Goal: Task Accomplishment & Management: Manage account settings

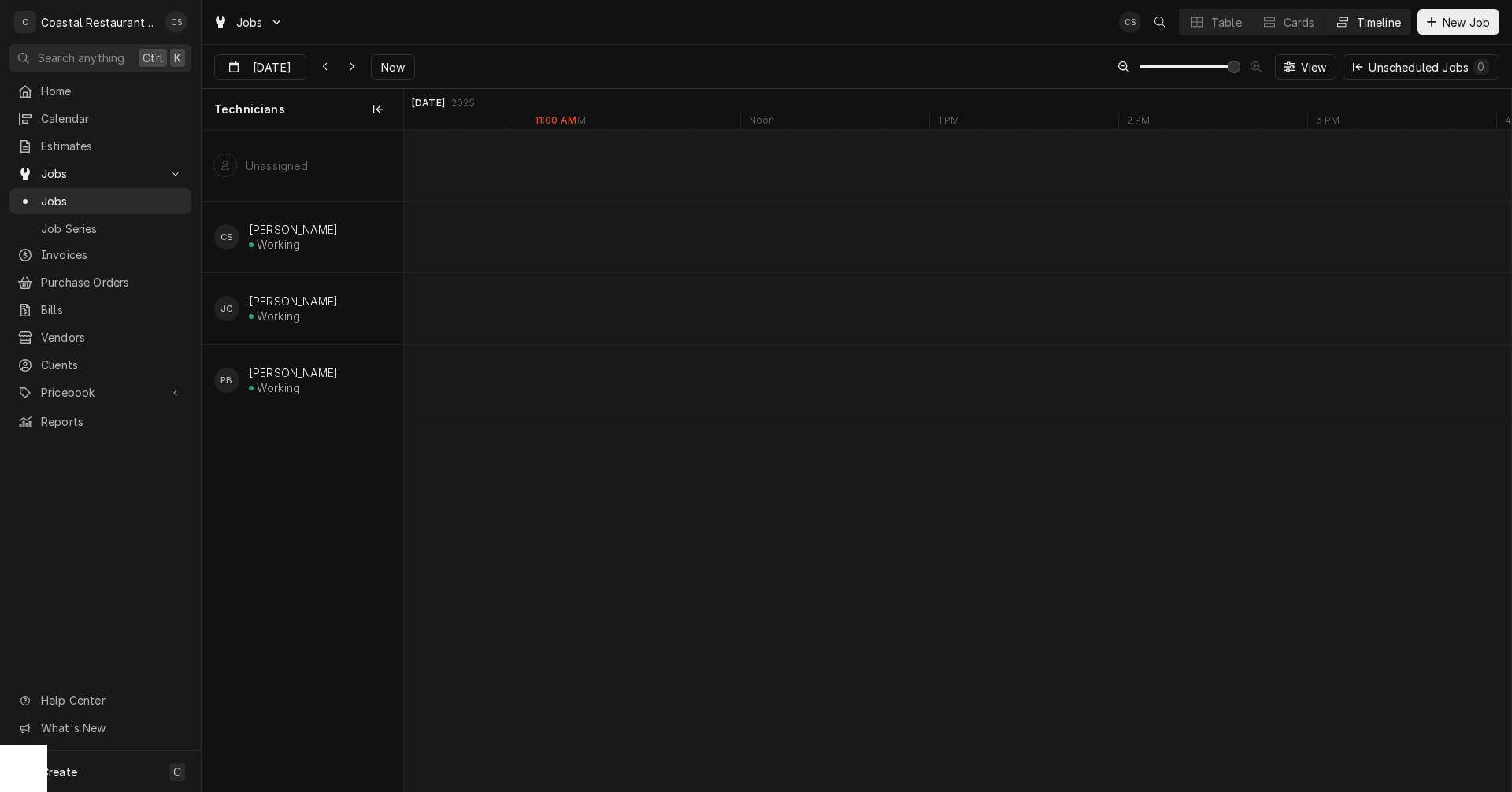
scroll to position [0, 21966]
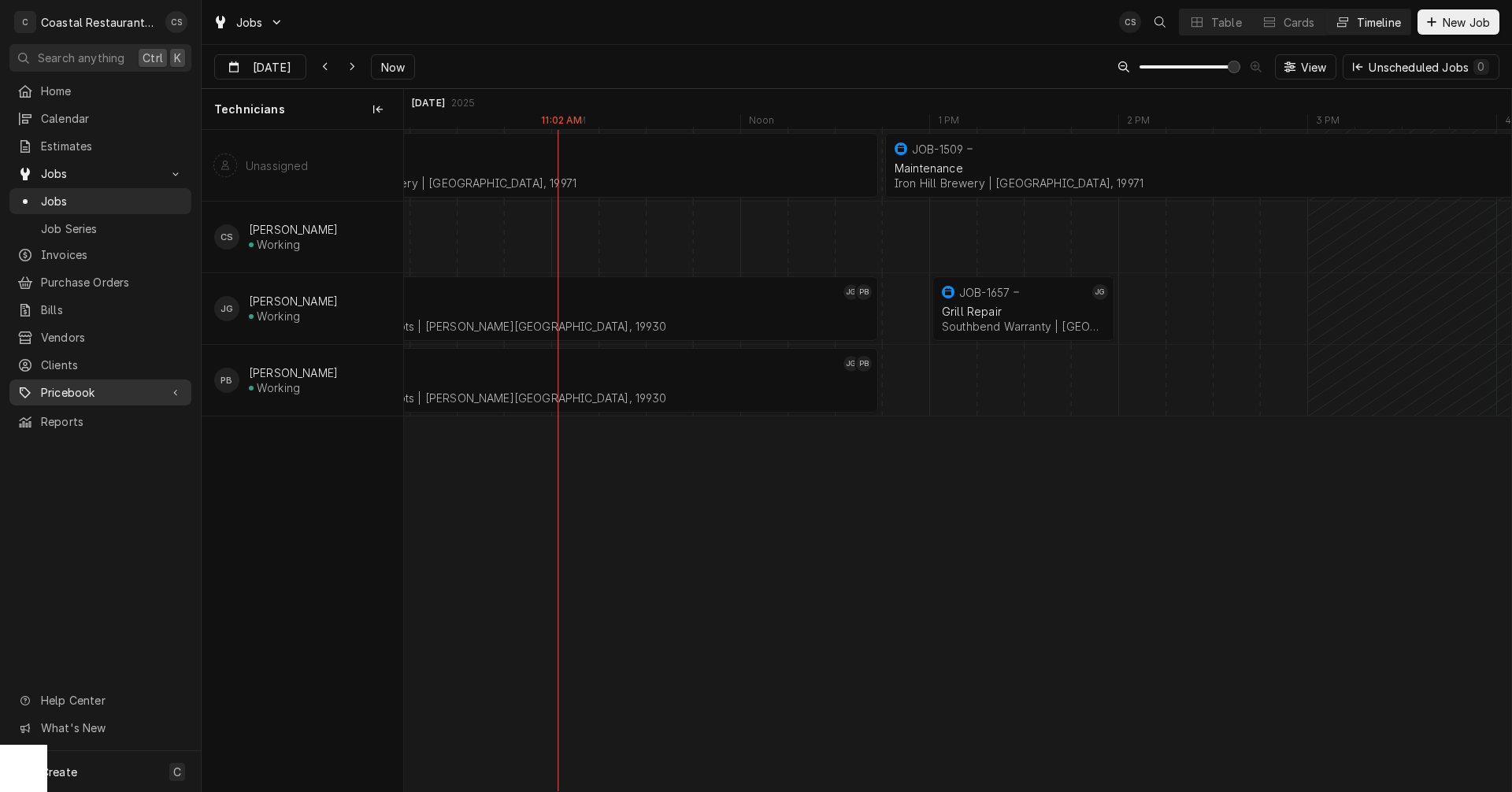
click at [61, 384] on span "Pricebook" at bounding box center [100, 392] width 119 height 16
click at [67, 412] on span "Services" at bounding box center [111, 420] width 142 height 16
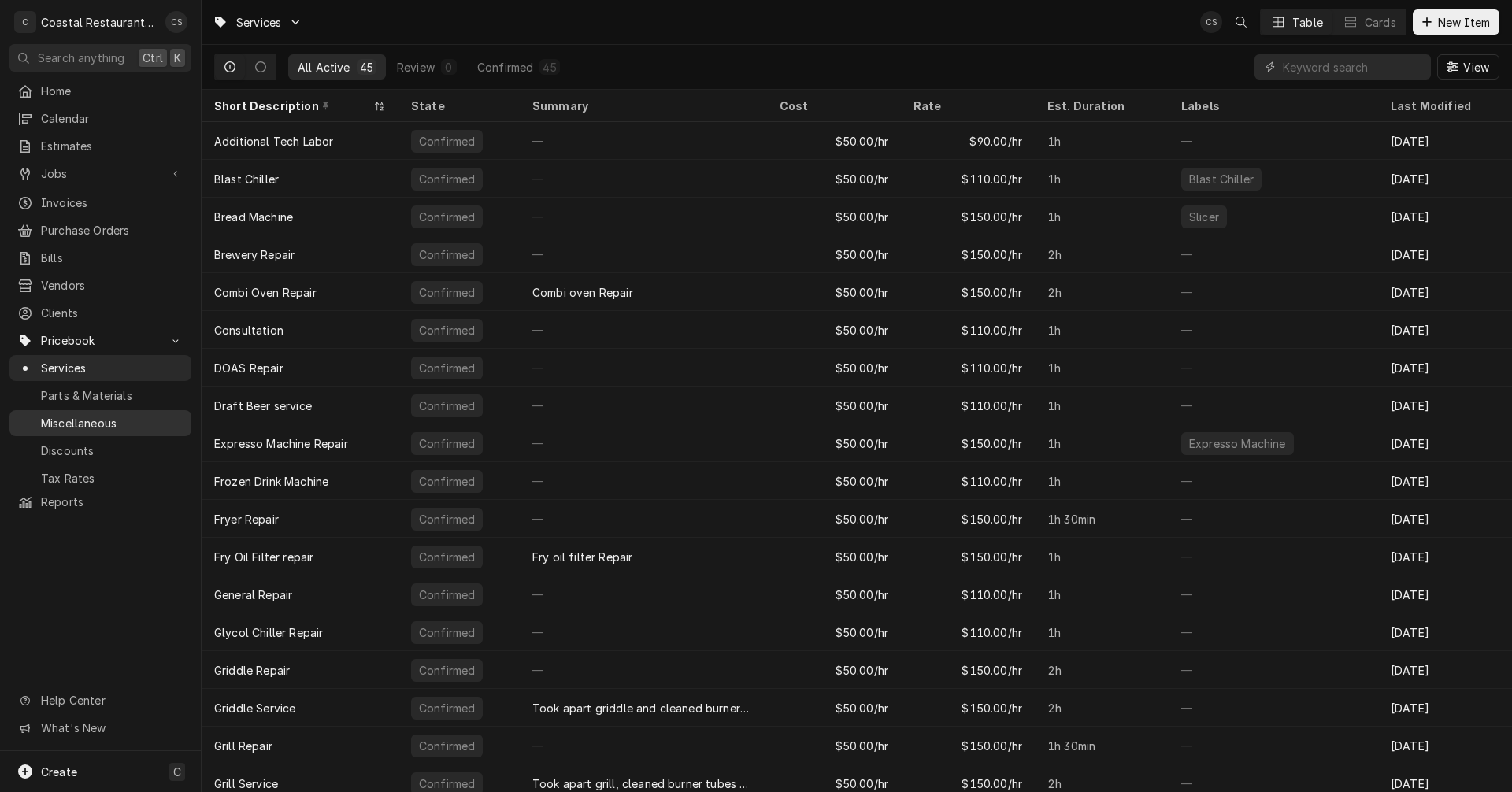
click at [84, 415] on span "Miscellaneous" at bounding box center [111, 423] width 142 height 16
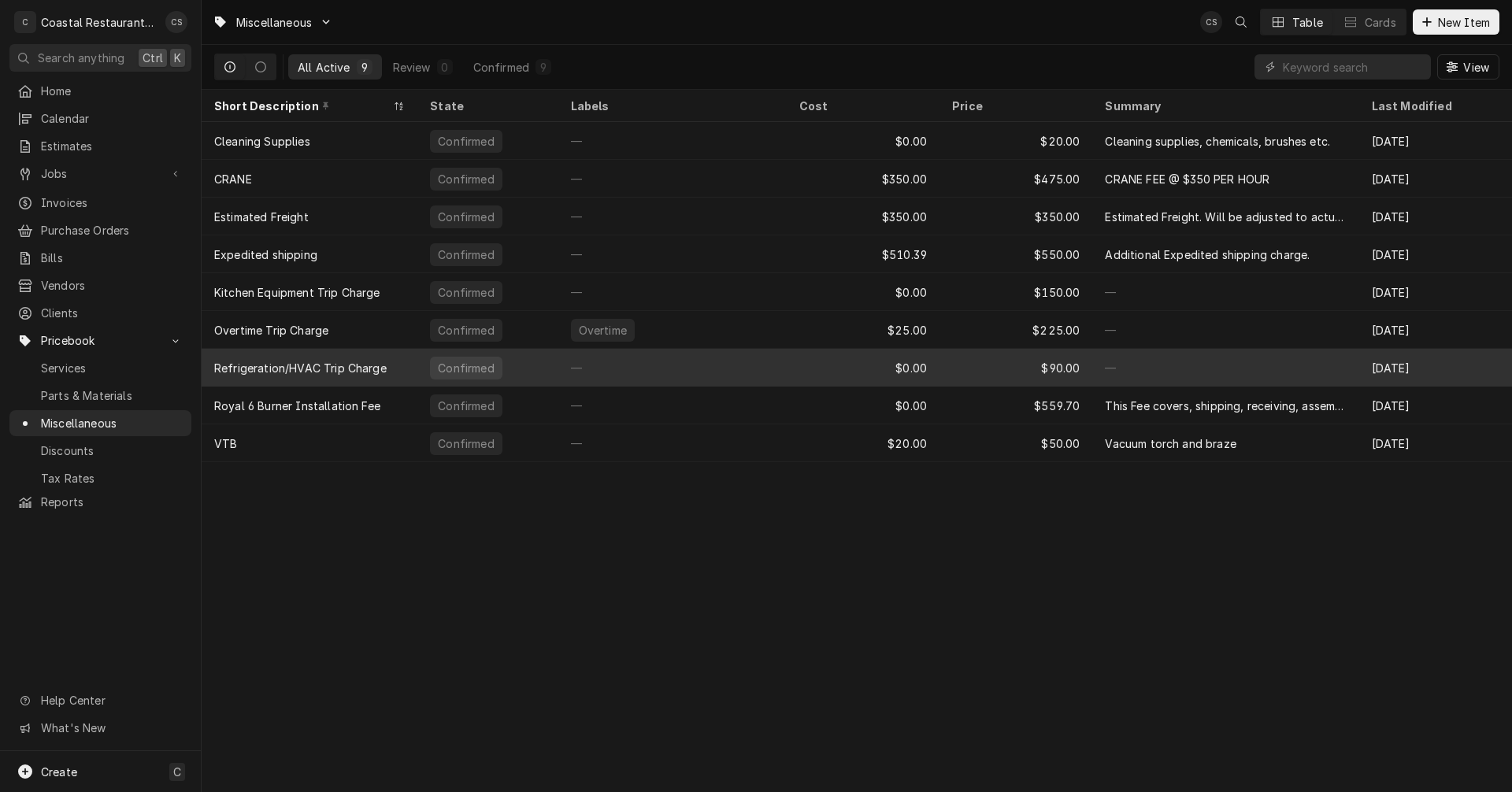
click at [345, 365] on div "Refrigeration/HVAC Trip Charge" at bounding box center [301, 368] width 172 height 16
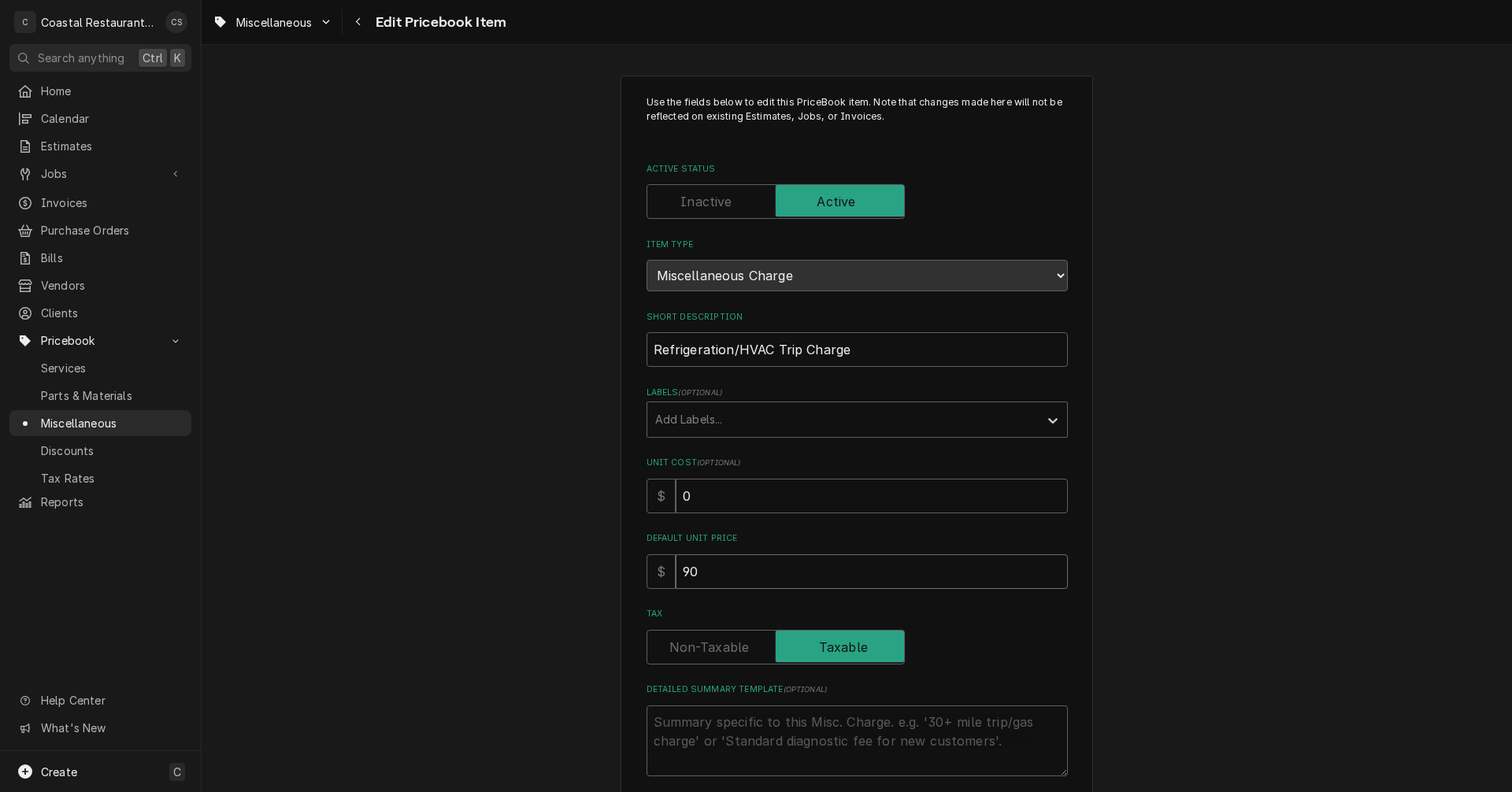
click at [716, 567] on input "90" at bounding box center [872, 571] width 392 height 35
type textarea "x"
type input "9"
type textarea "x"
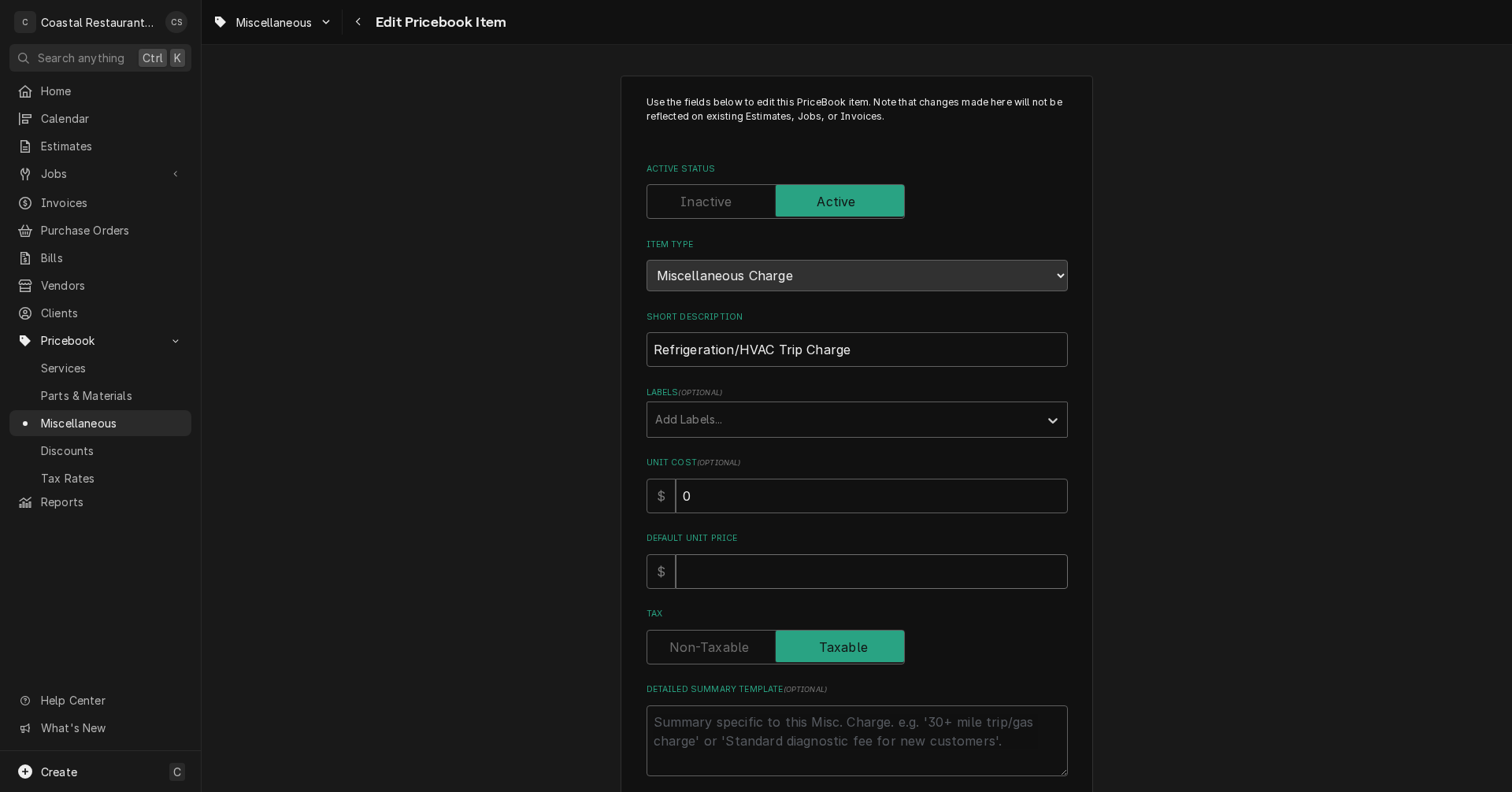
type input "1"
type textarea "x"
type input "10"
type textarea "x"
type input "100"
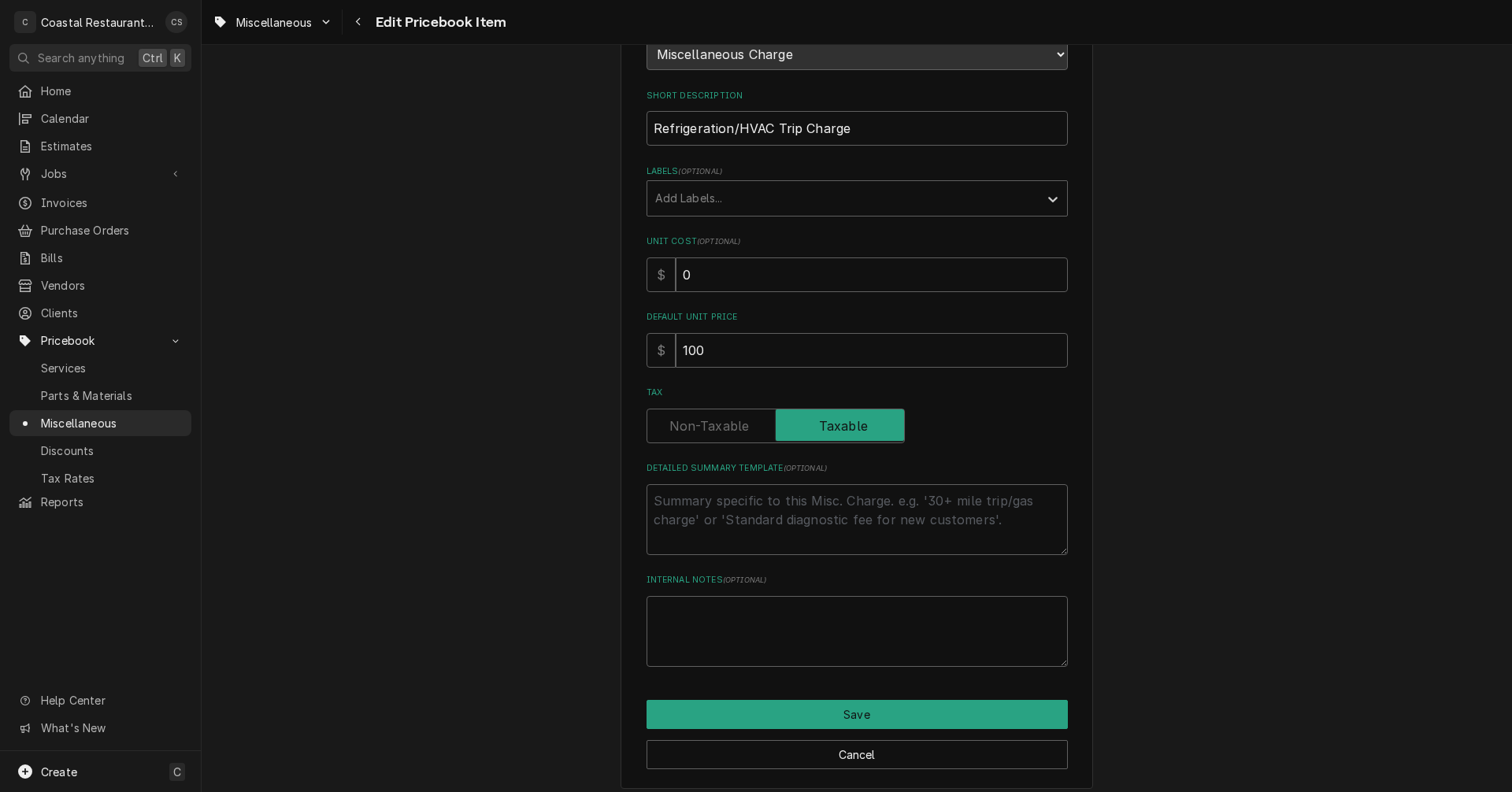
scroll to position [236, 0]
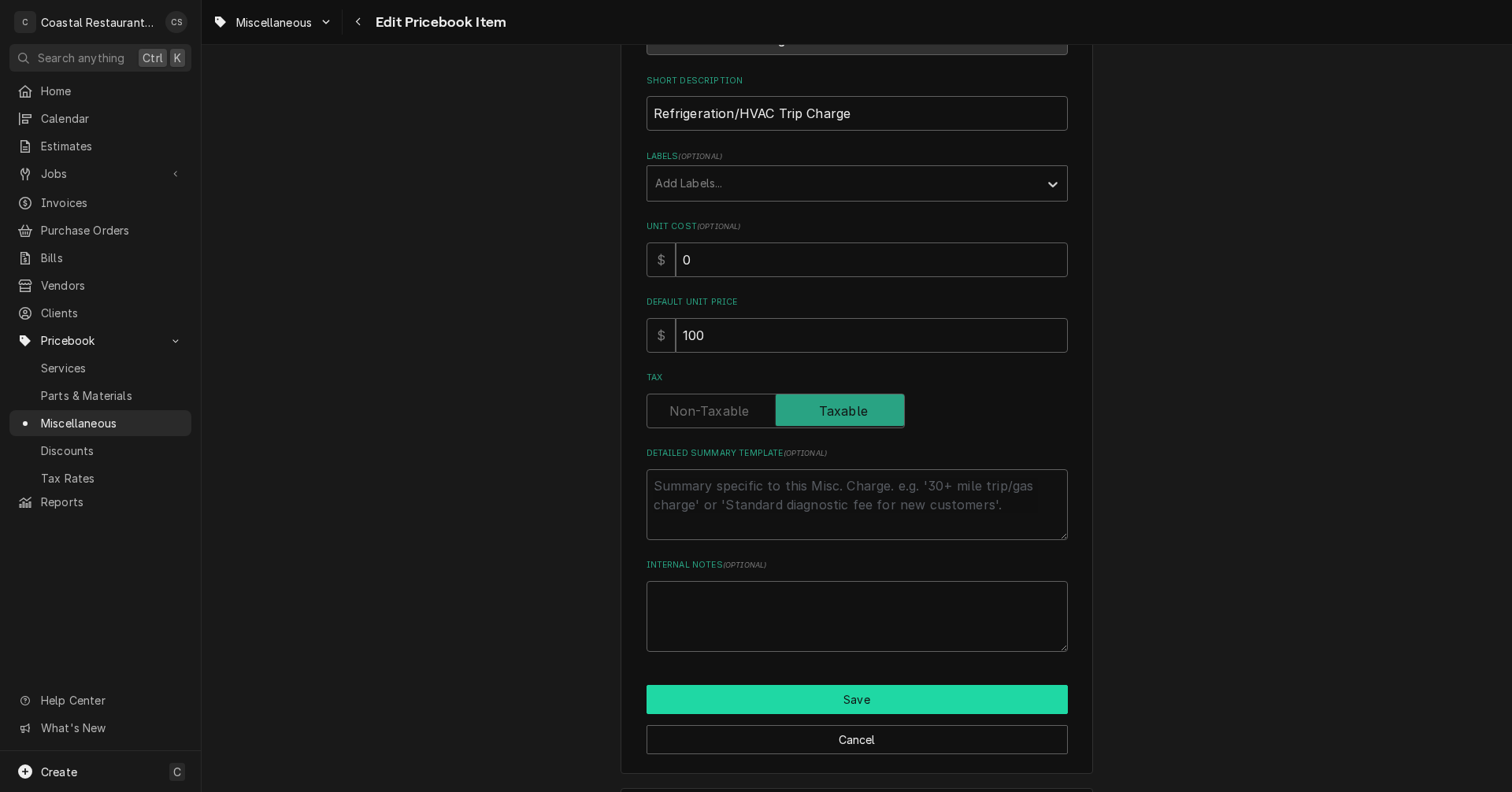
click at [835, 702] on button "Save" at bounding box center [857, 699] width 422 height 29
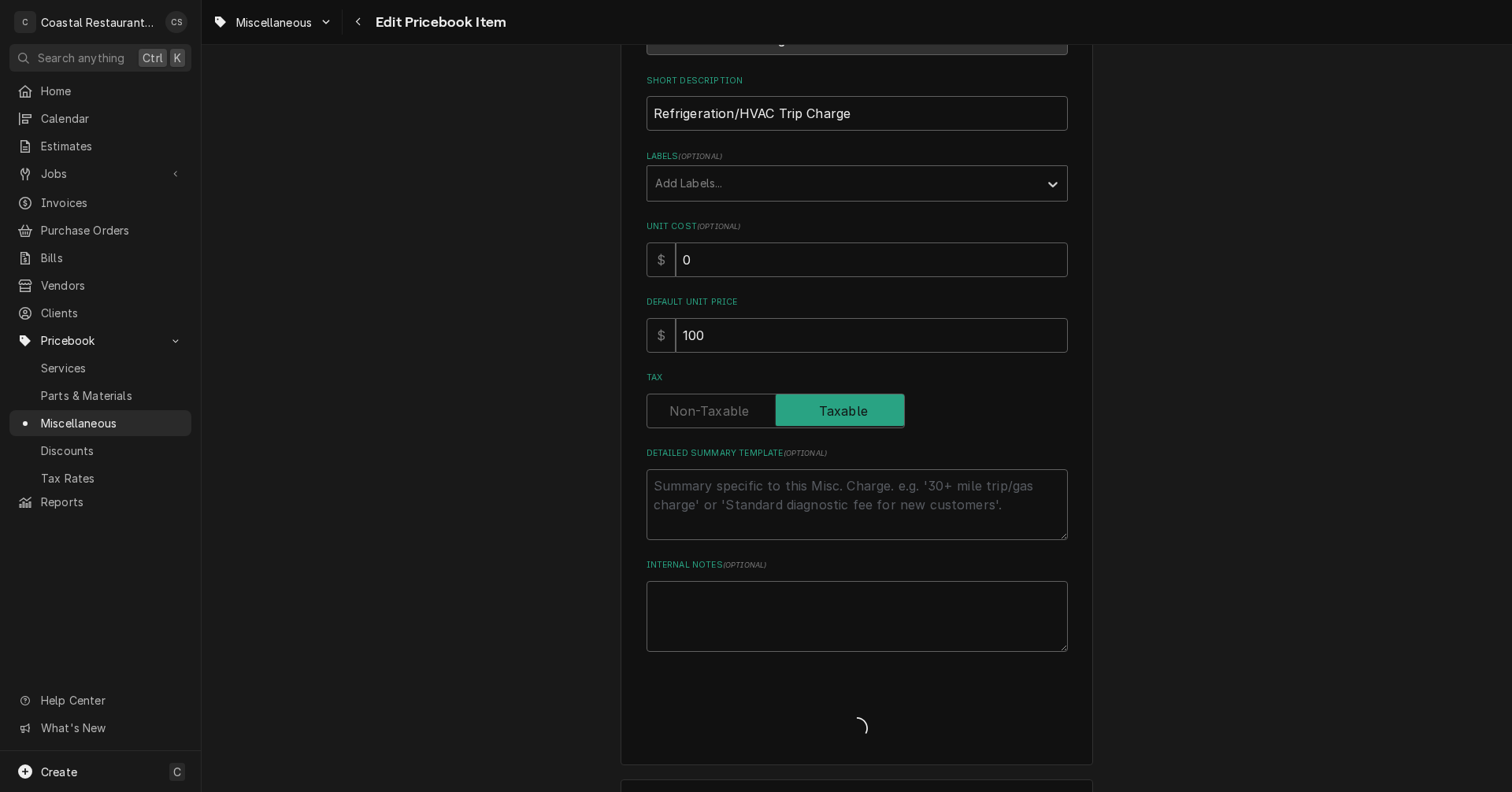
type textarea "x"
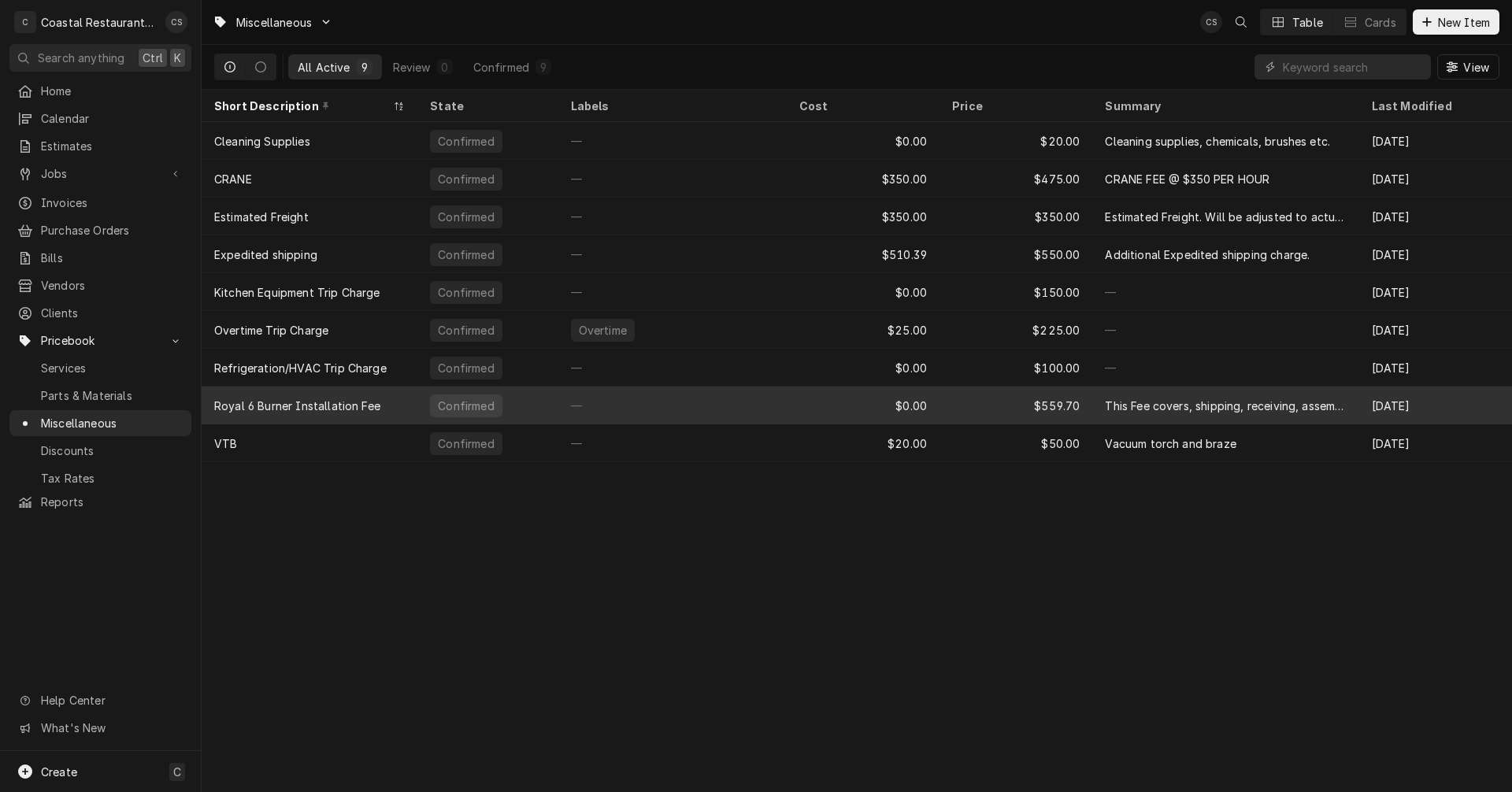
click at [370, 408] on div "Royal 6 Burner Installation Fee" at bounding box center [297, 405] width 167 height 16
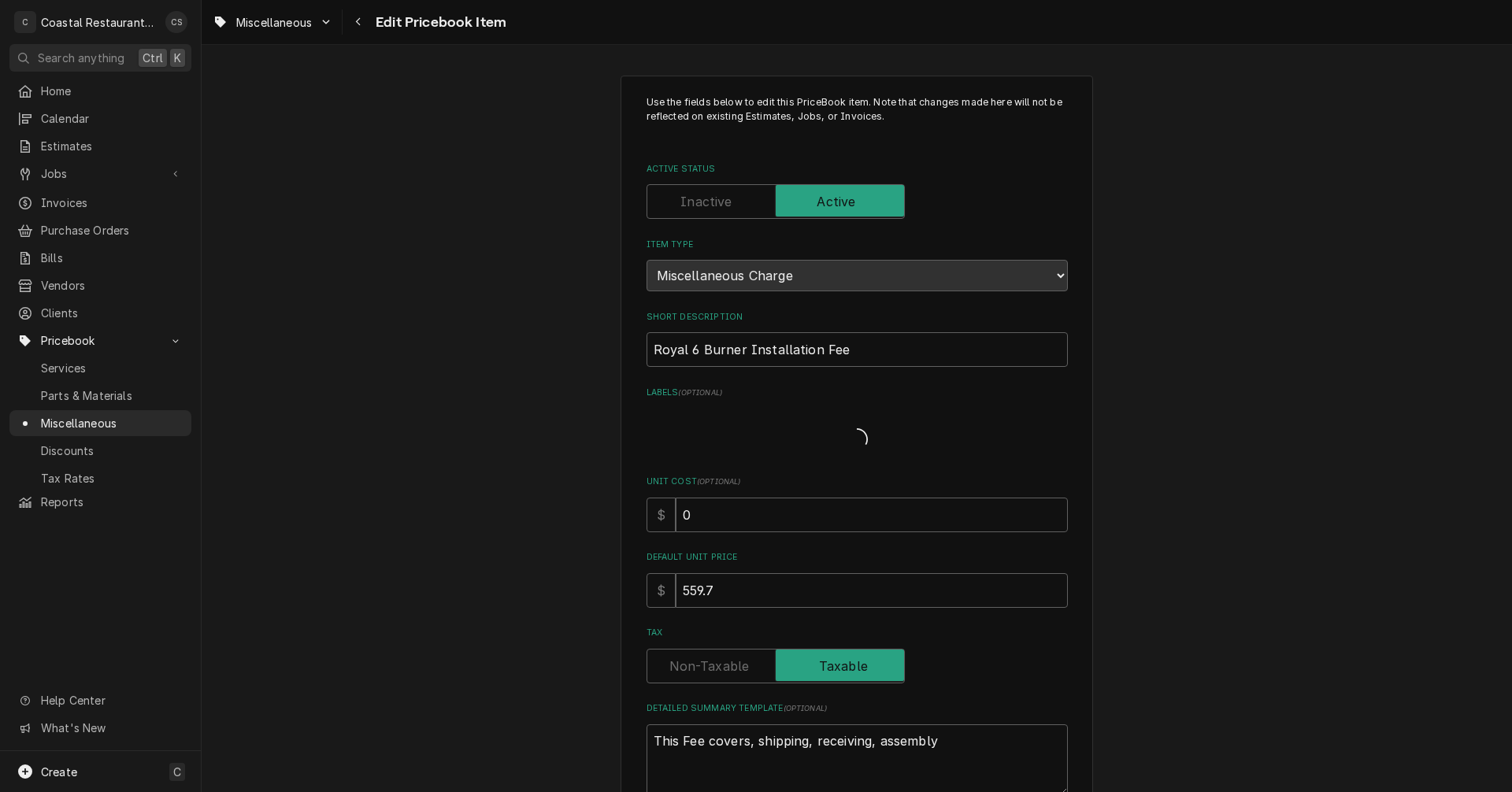
type textarea "x"
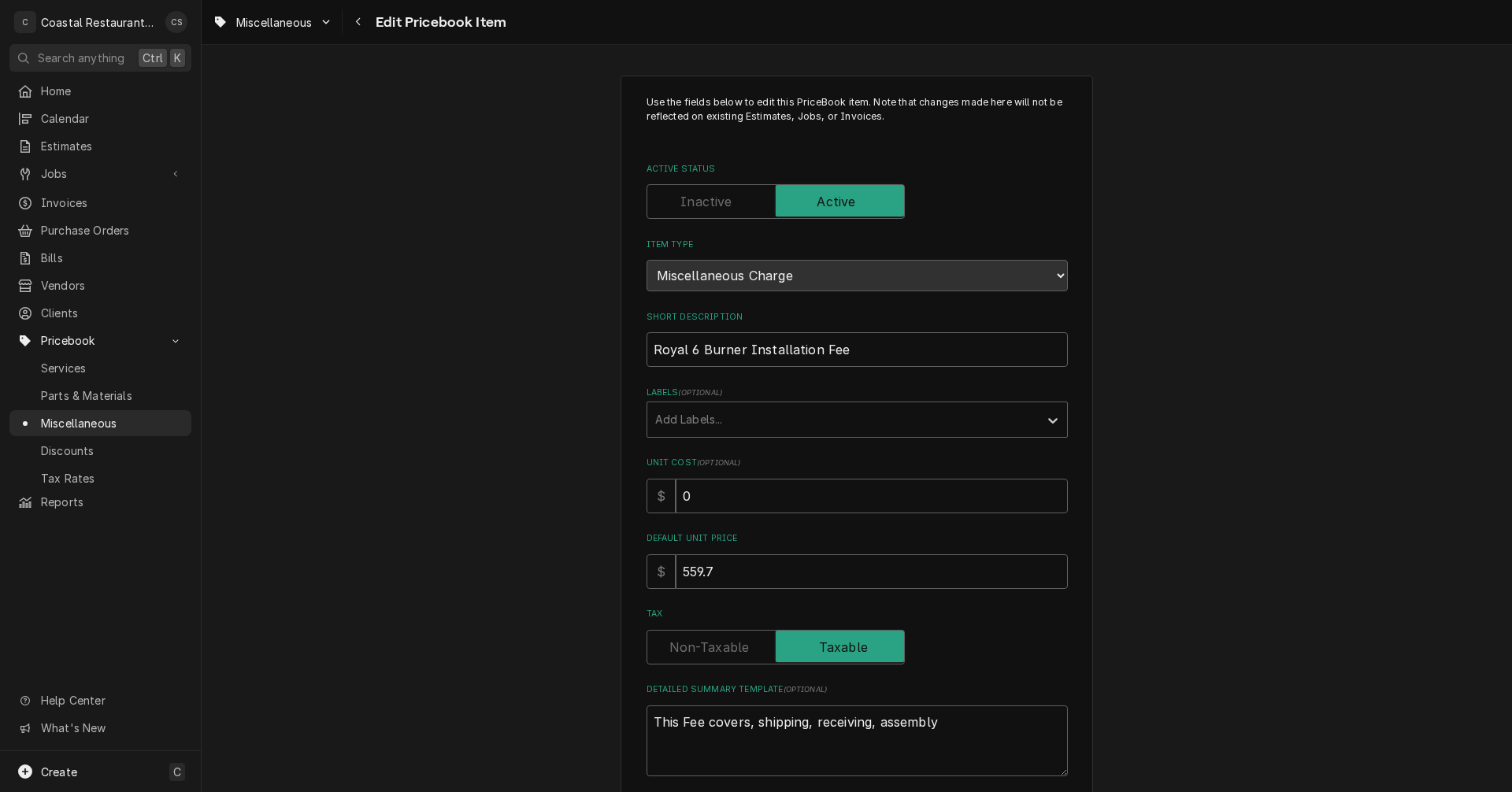
click at [705, 203] on label "Active Status" at bounding box center [776, 201] width 258 height 35
click at [705, 203] on input "Active Status" at bounding box center [775, 201] width 244 height 35
checkbox input "false"
type textarea "x"
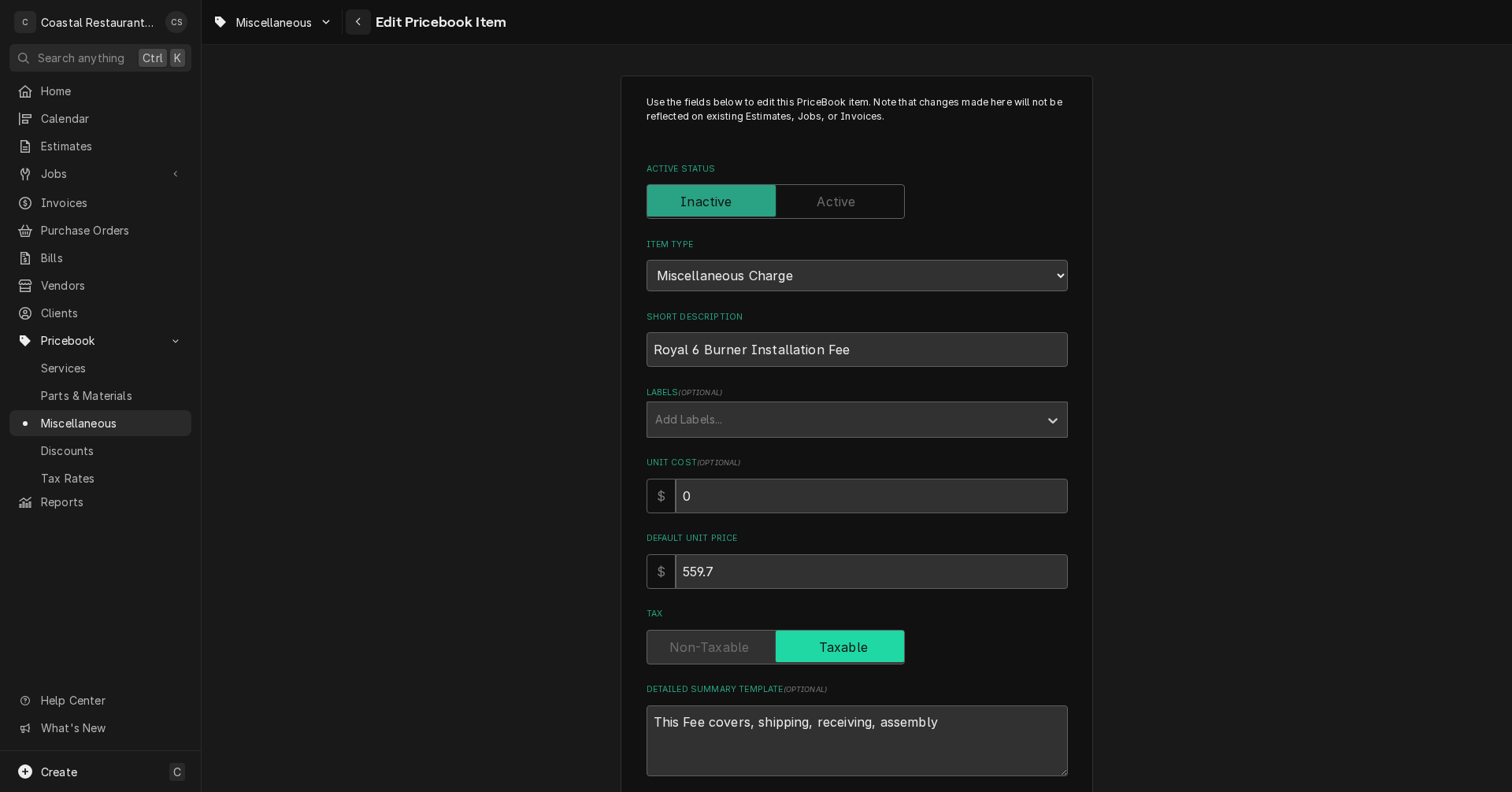
click at [361, 19] on icon "Navigate back" at bounding box center [358, 22] width 7 height 11
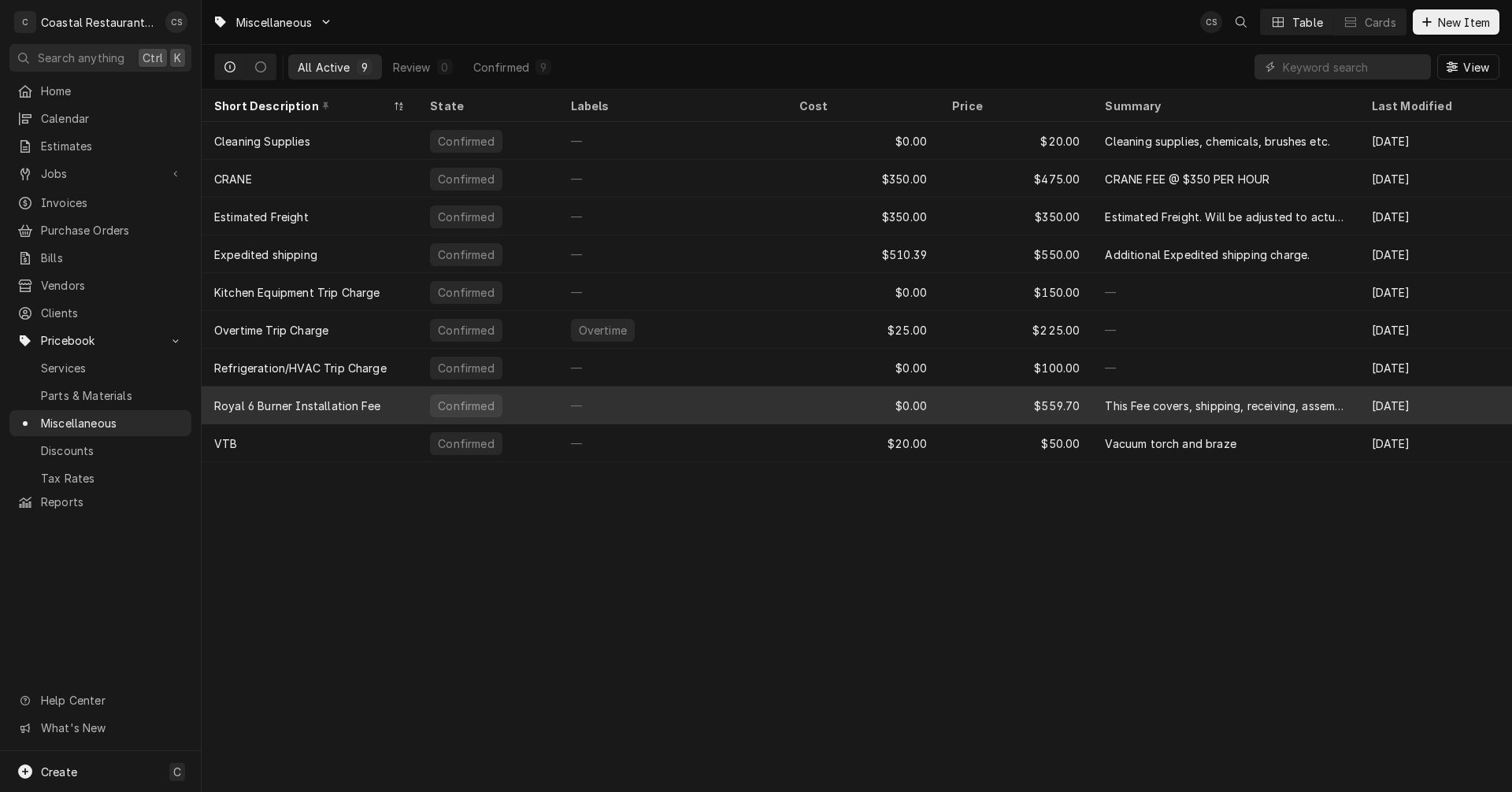
click at [381, 405] on div "Royal 6 Burner Installation Fee" at bounding box center [310, 405] width 216 height 38
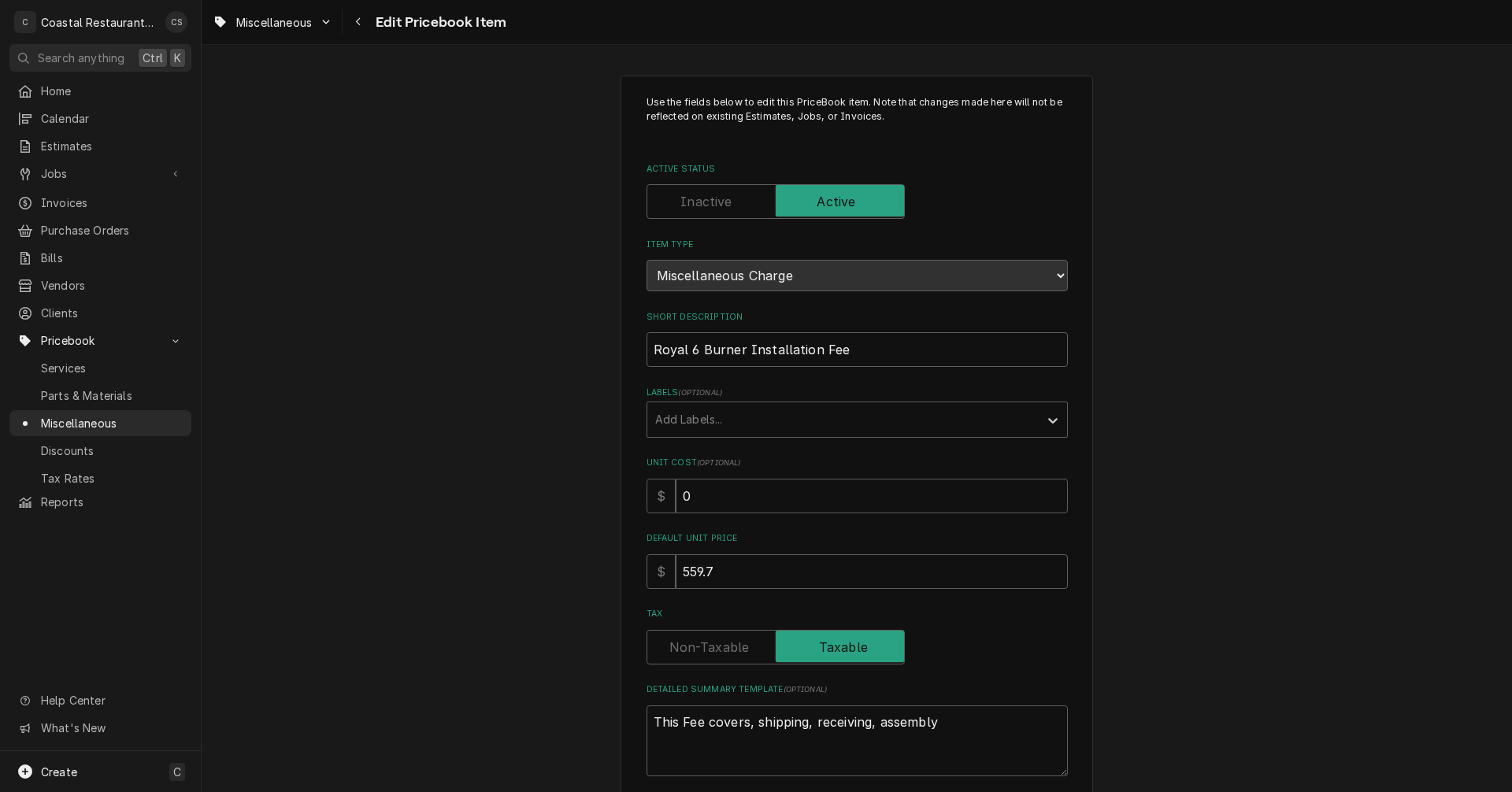
click at [710, 206] on label "Active Status" at bounding box center [776, 201] width 258 height 35
click at [710, 206] on input "Active Status" at bounding box center [775, 201] width 244 height 35
checkbox input "false"
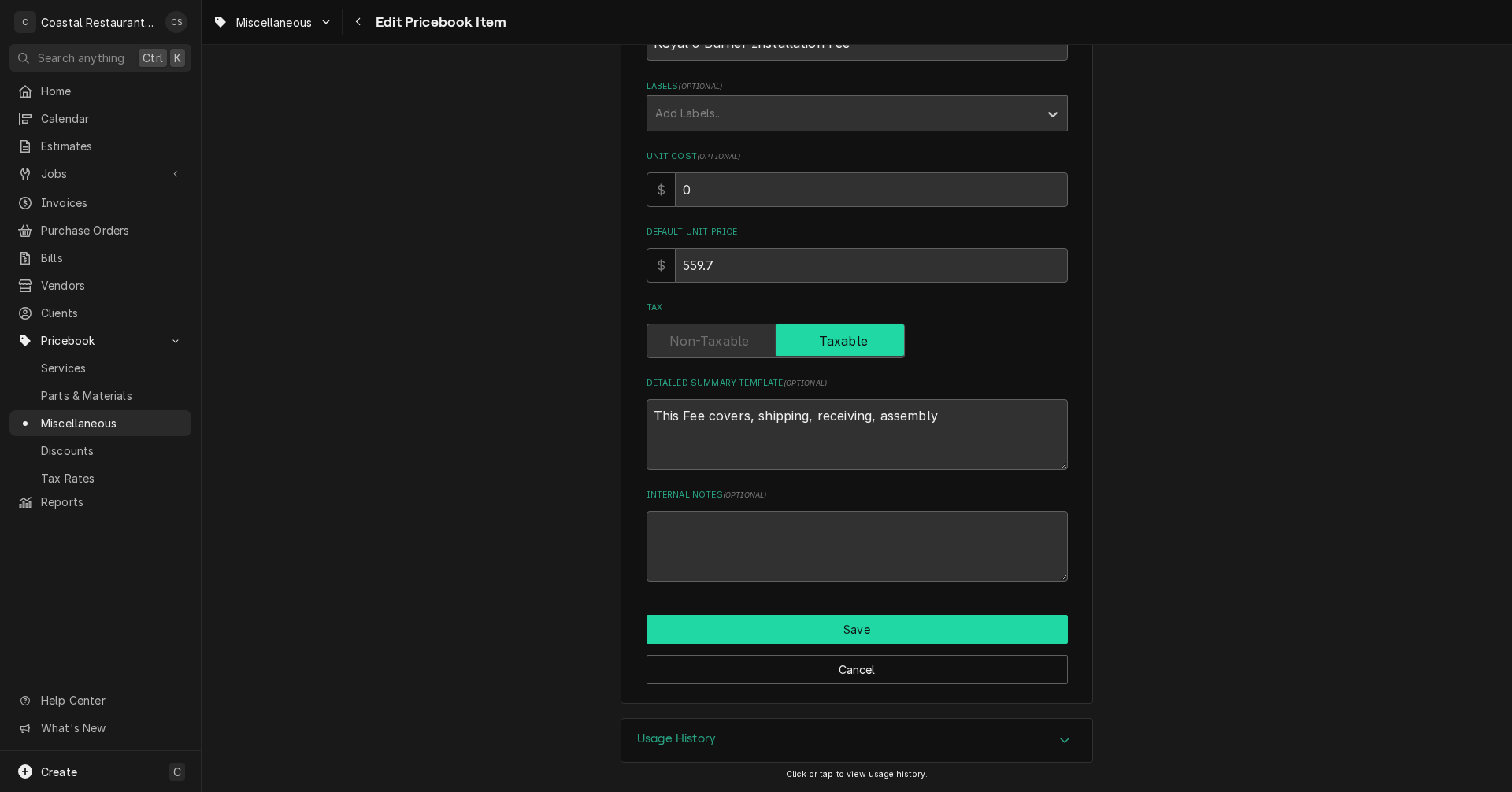
click at [830, 629] on button "Save" at bounding box center [857, 630] width 422 height 29
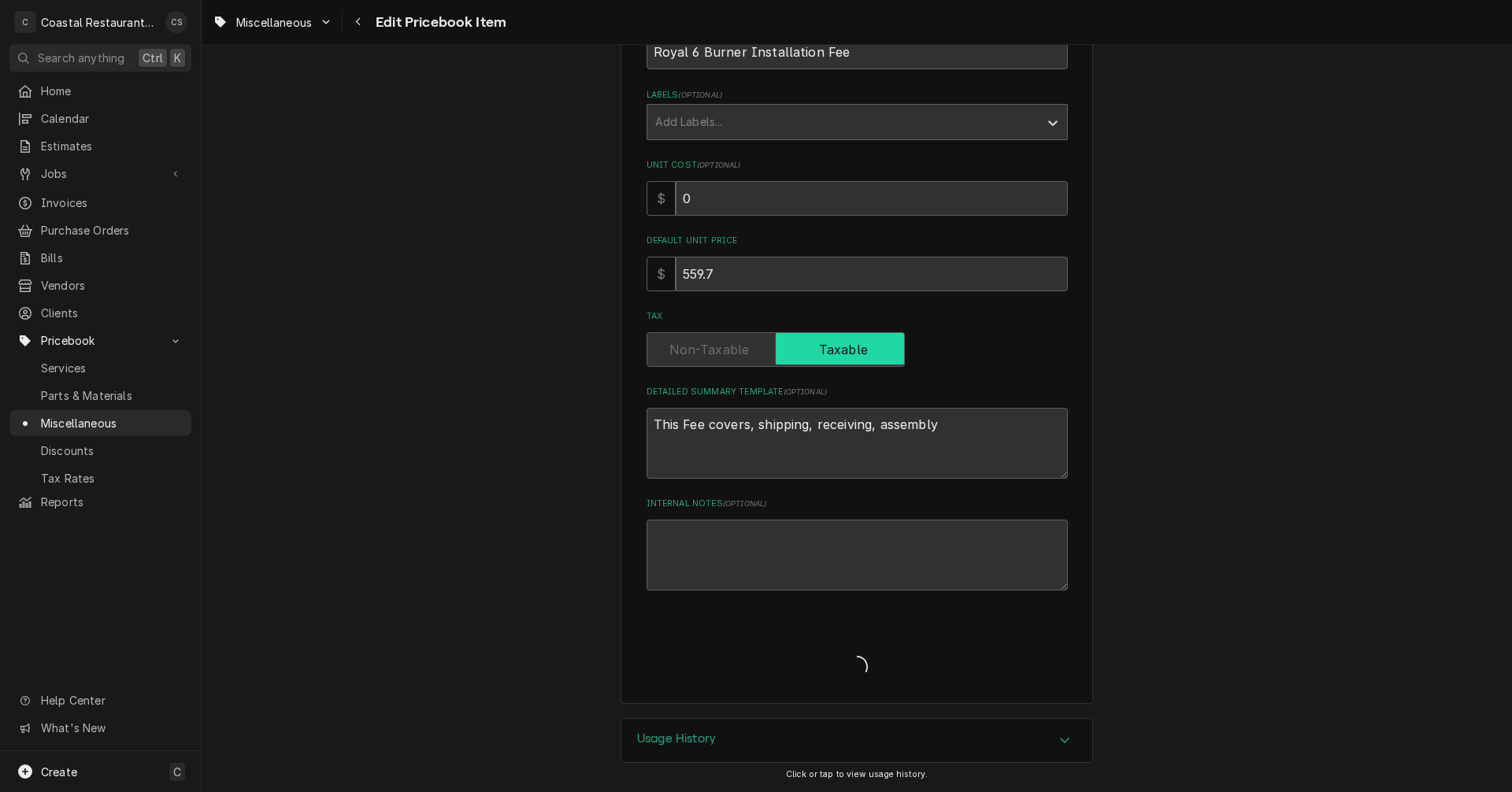
scroll to position [297, 0]
type textarea "x"
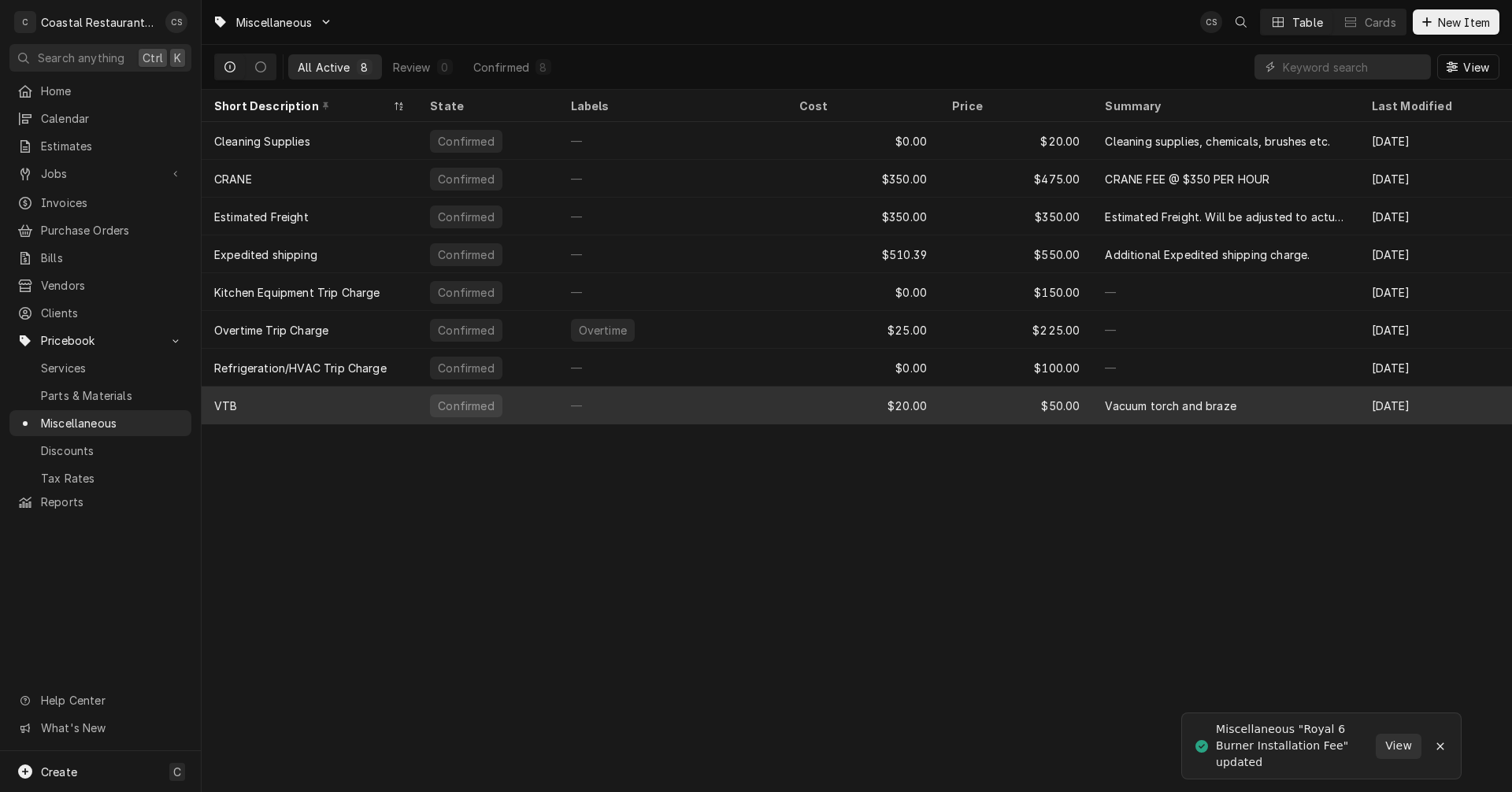
click at [829, 397] on div "$20.00" at bounding box center [863, 405] width 153 height 38
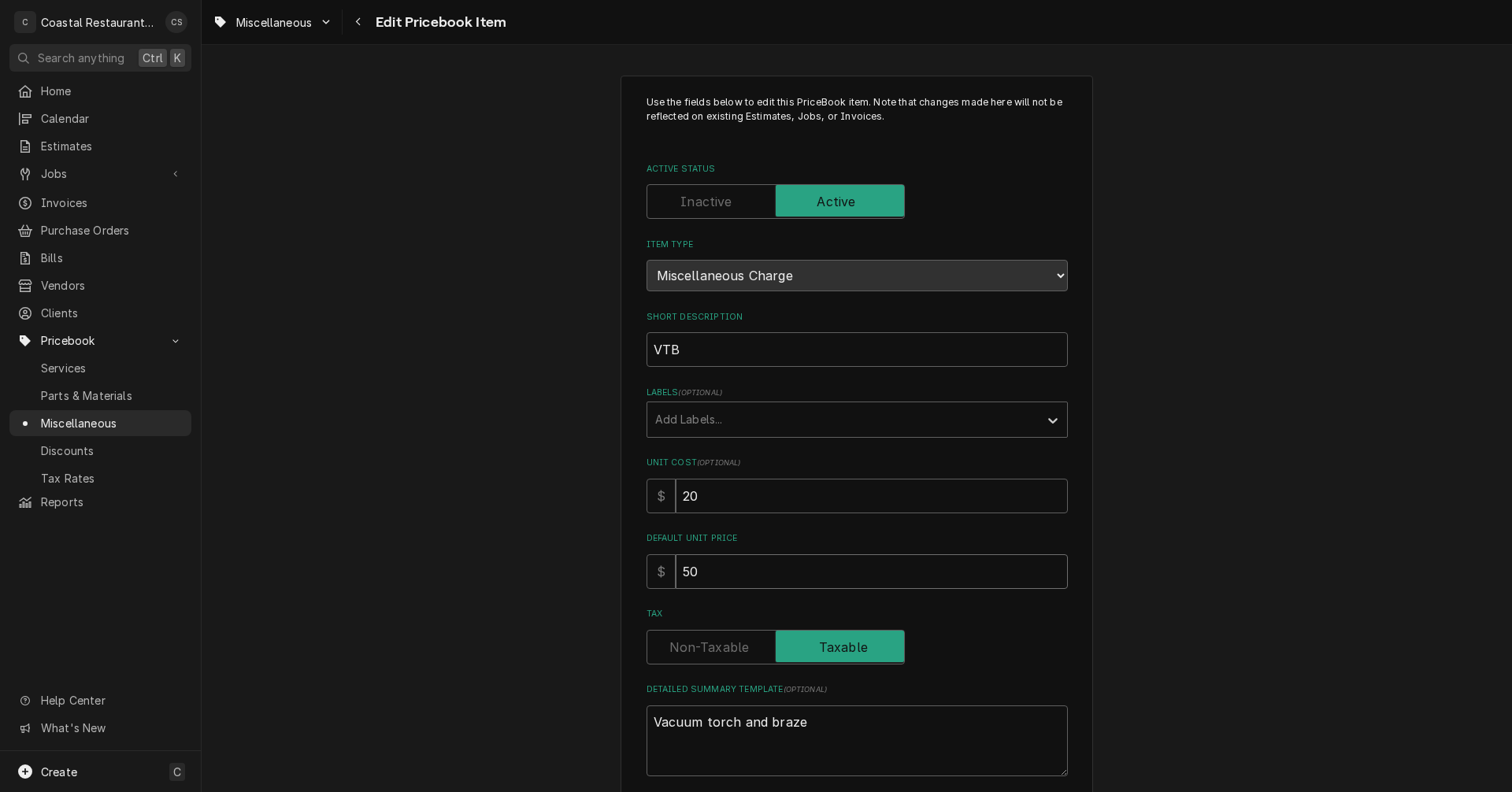
click at [705, 569] on input "50" at bounding box center [872, 571] width 392 height 35
type textarea "x"
type input "5"
type textarea "x"
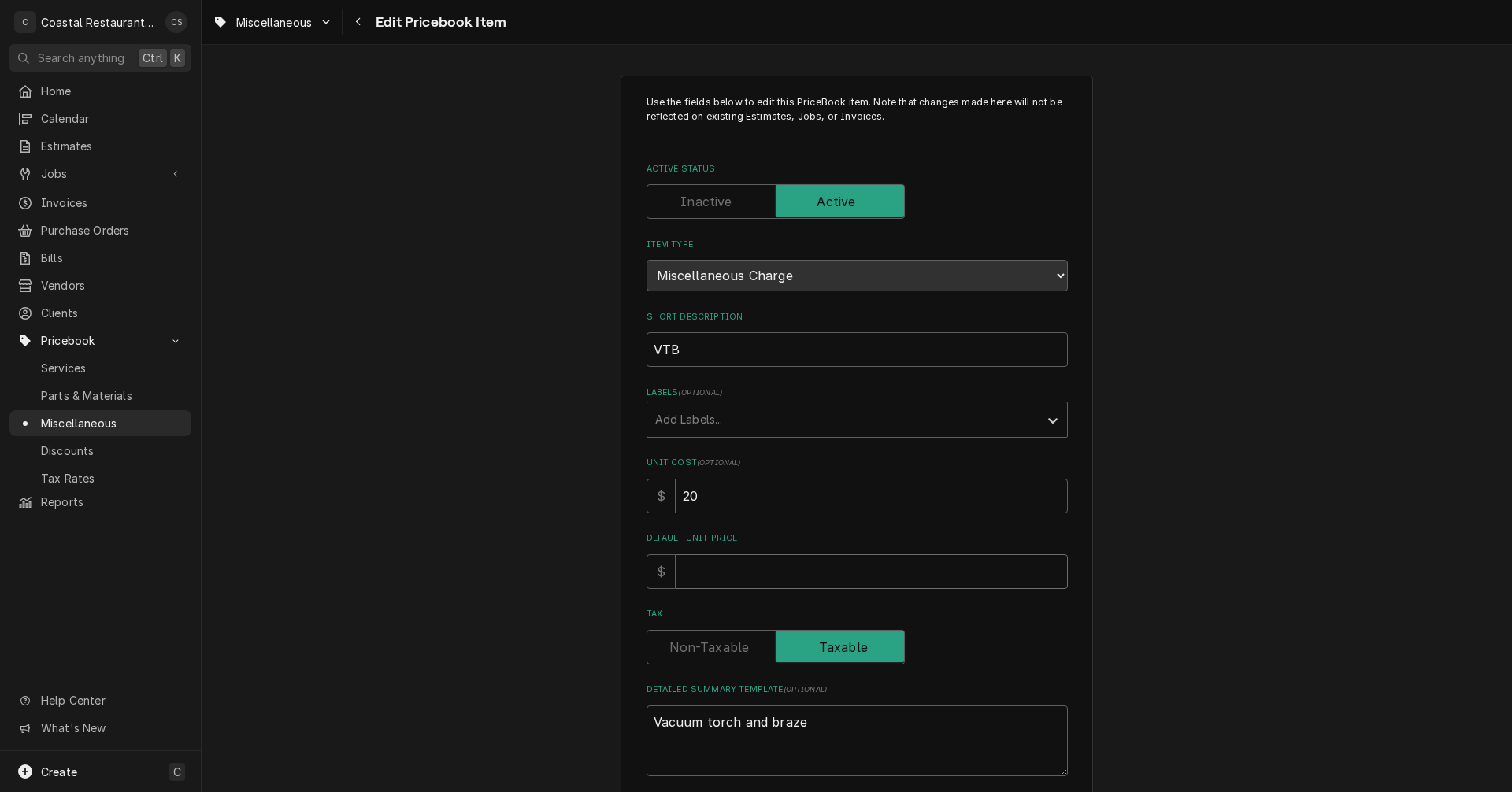
type input "6"
type textarea "x"
type input "65"
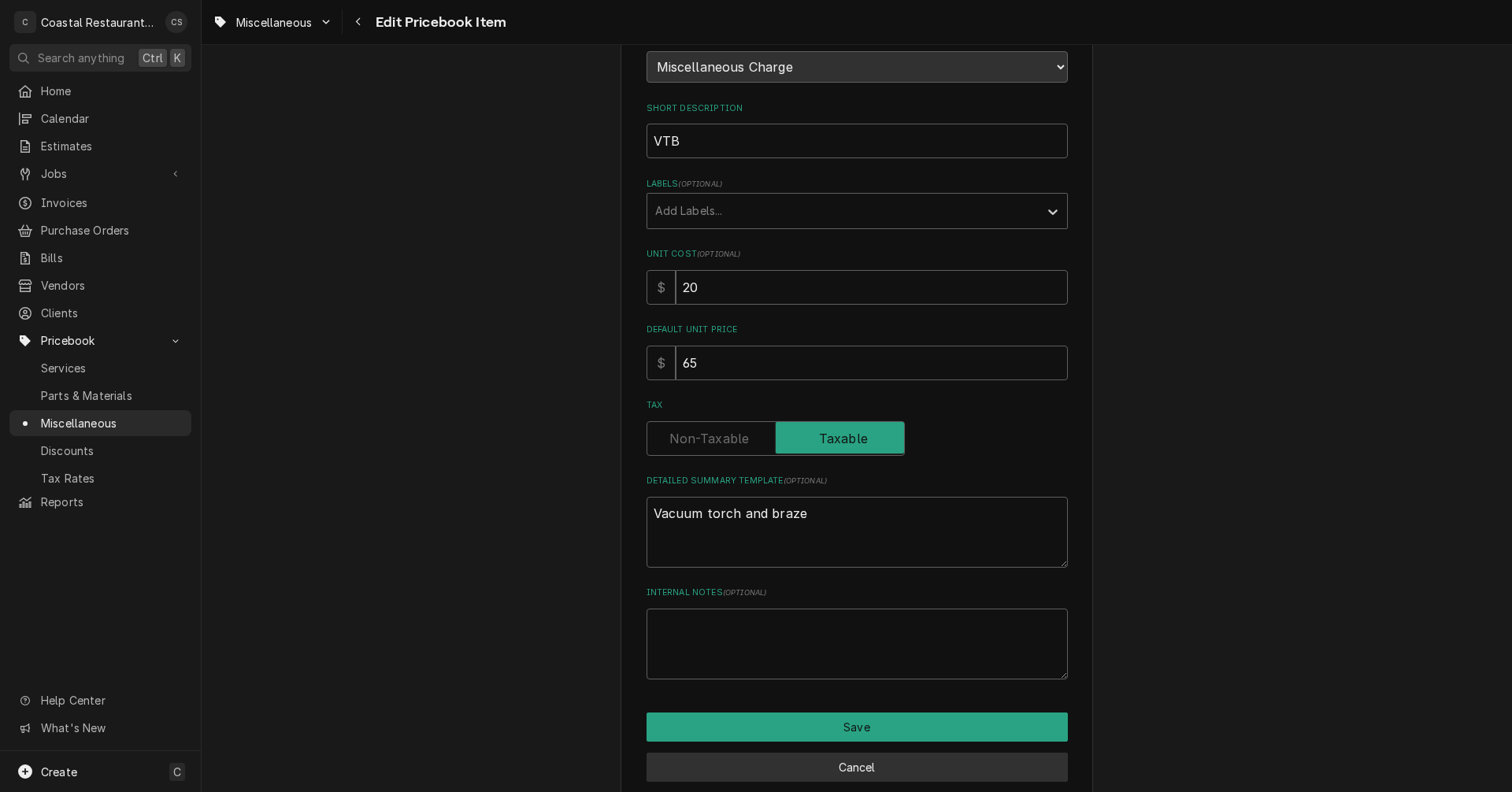
scroll to position [236, 0]
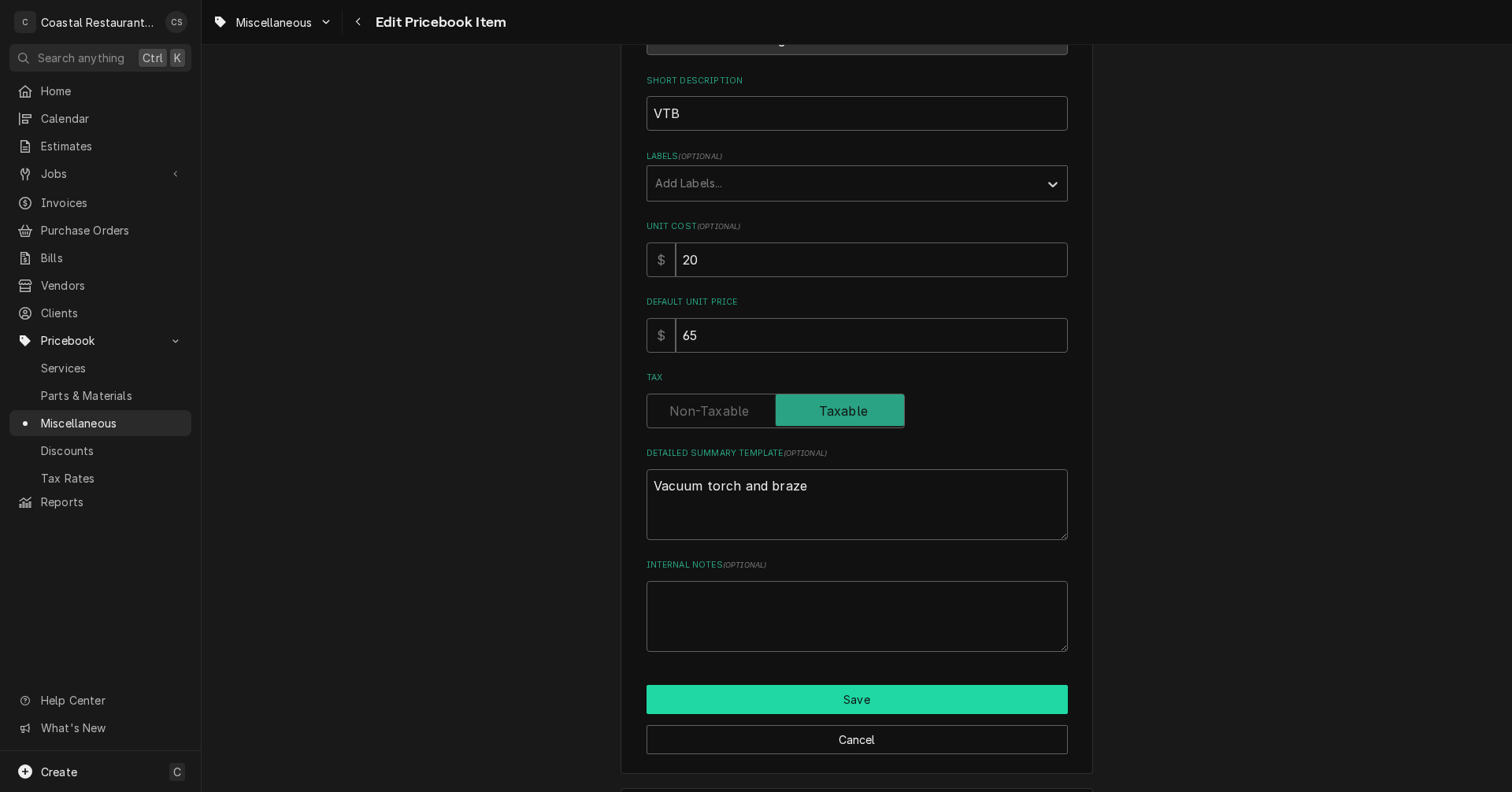
click at [833, 699] on button "Save" at bounding box center [857, 699] width 422 height 29
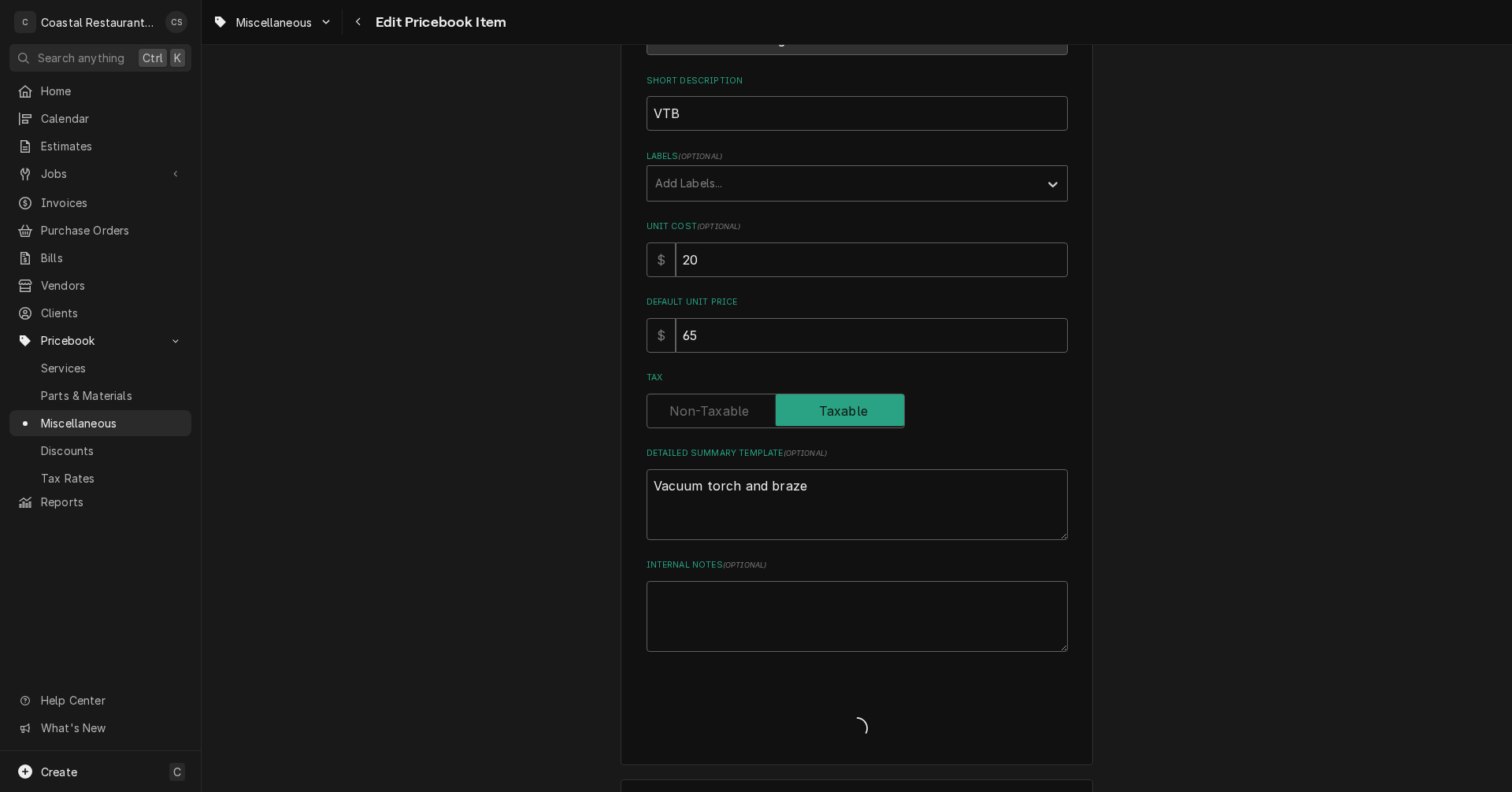
type textarea "x"
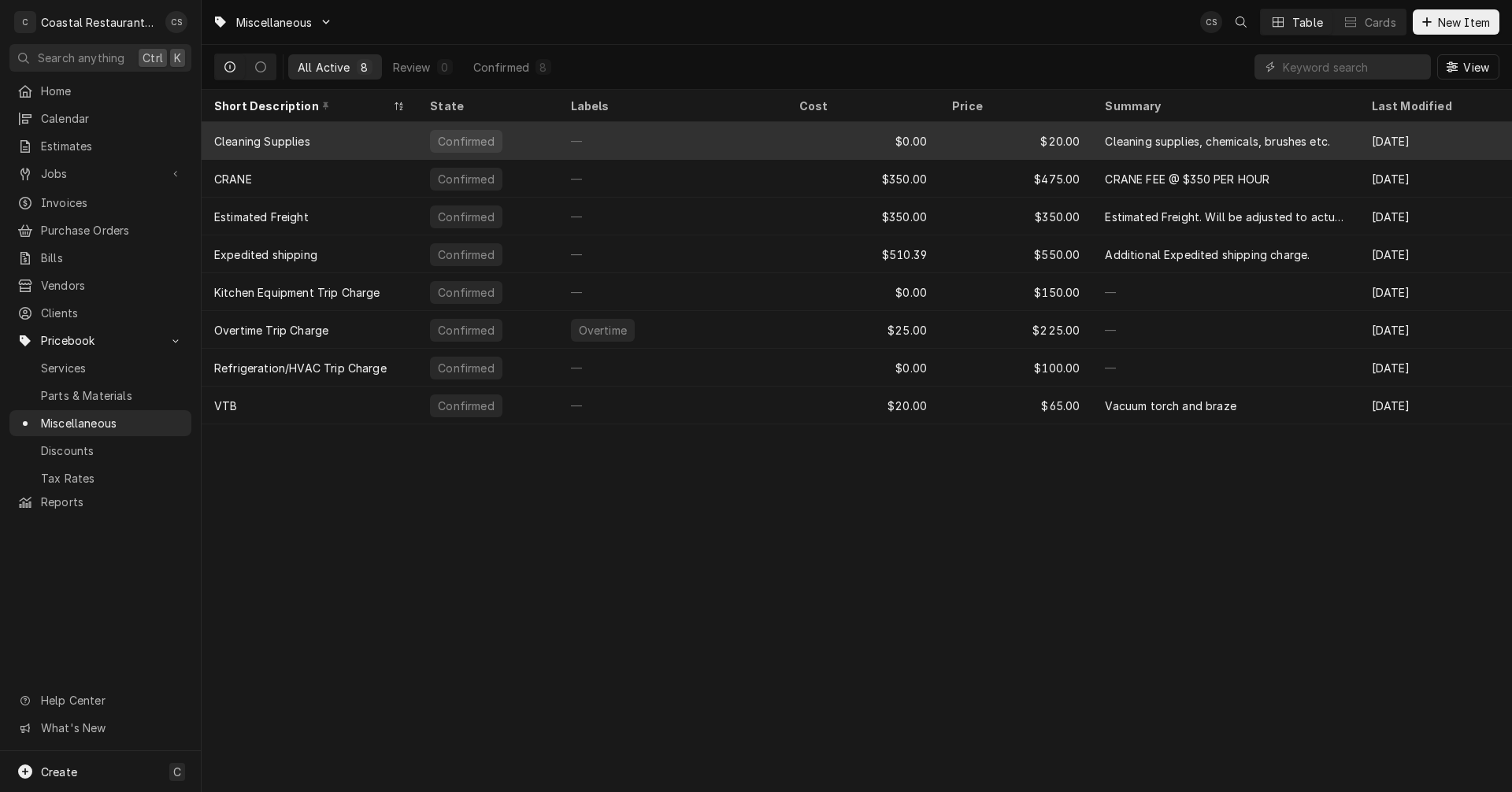
click at [346, 125] on div "Cleaning Supplies" at bounding box center [310, 141] width 216 height 38
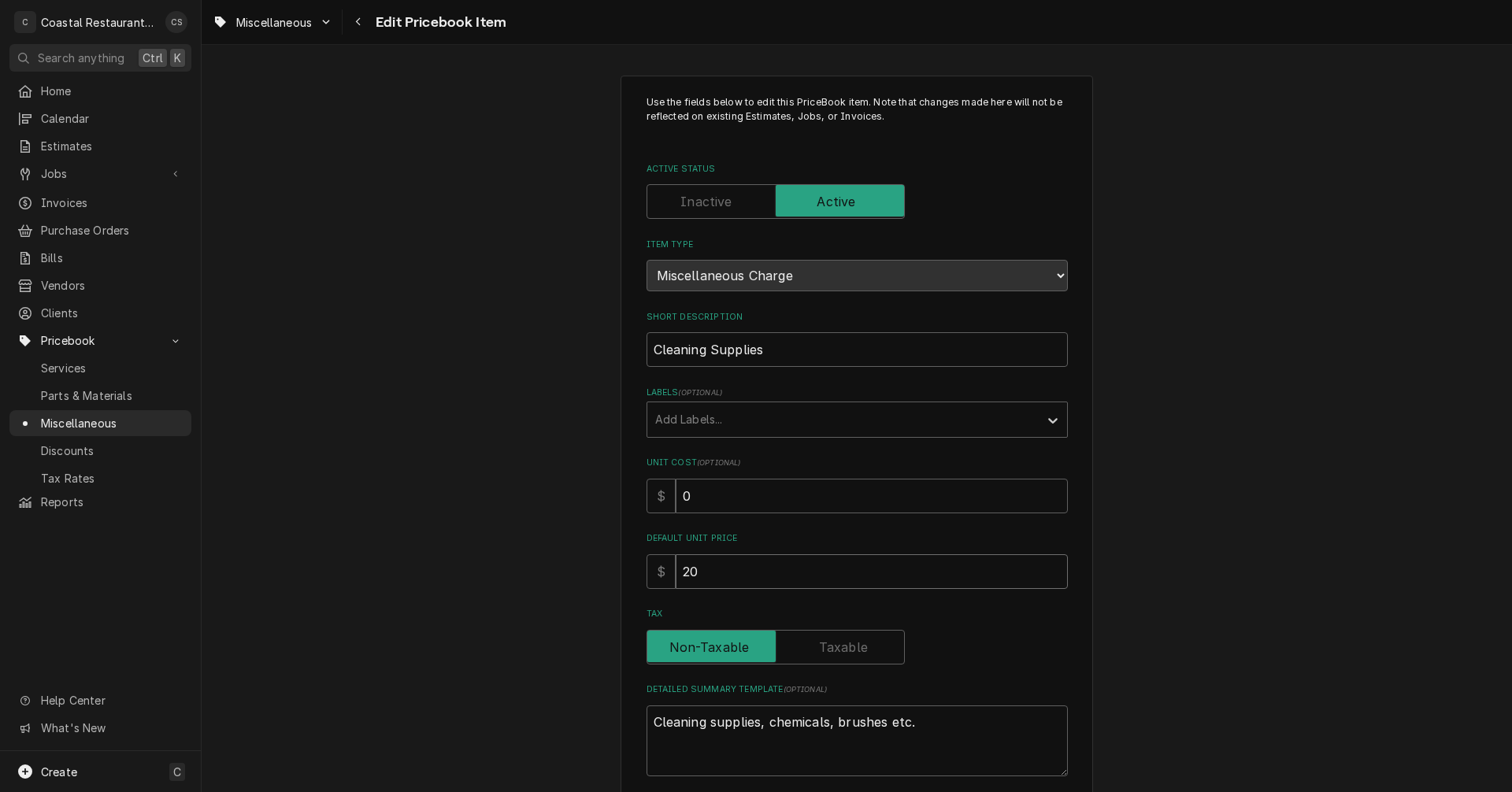
click at [695, 570] on input "20" at bounding box center [872, 571] width 392 height 35
type textarea "x"
type input "2"
type textarea "x"
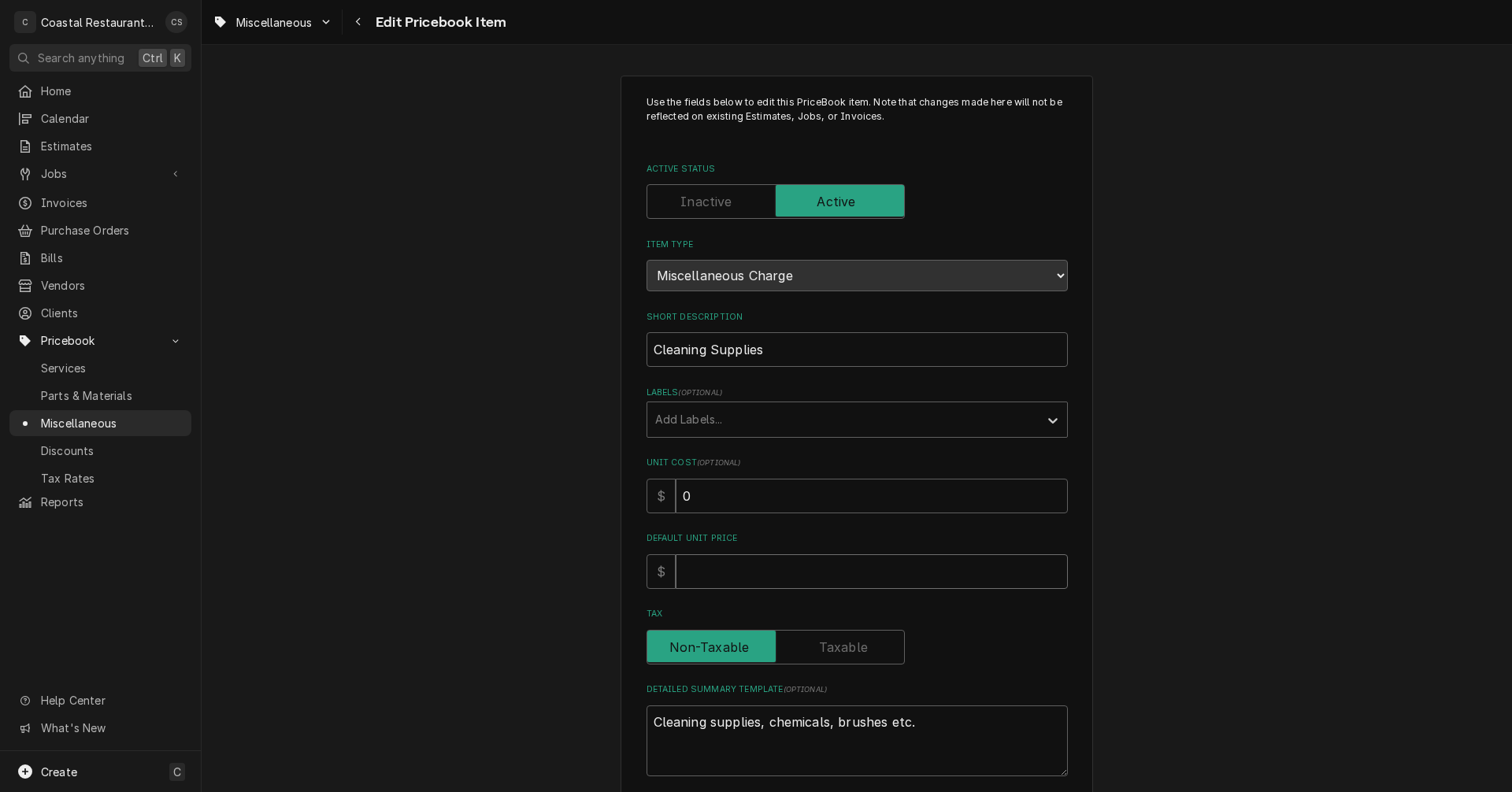
type input "3"
type textarea "x"
type input "35"
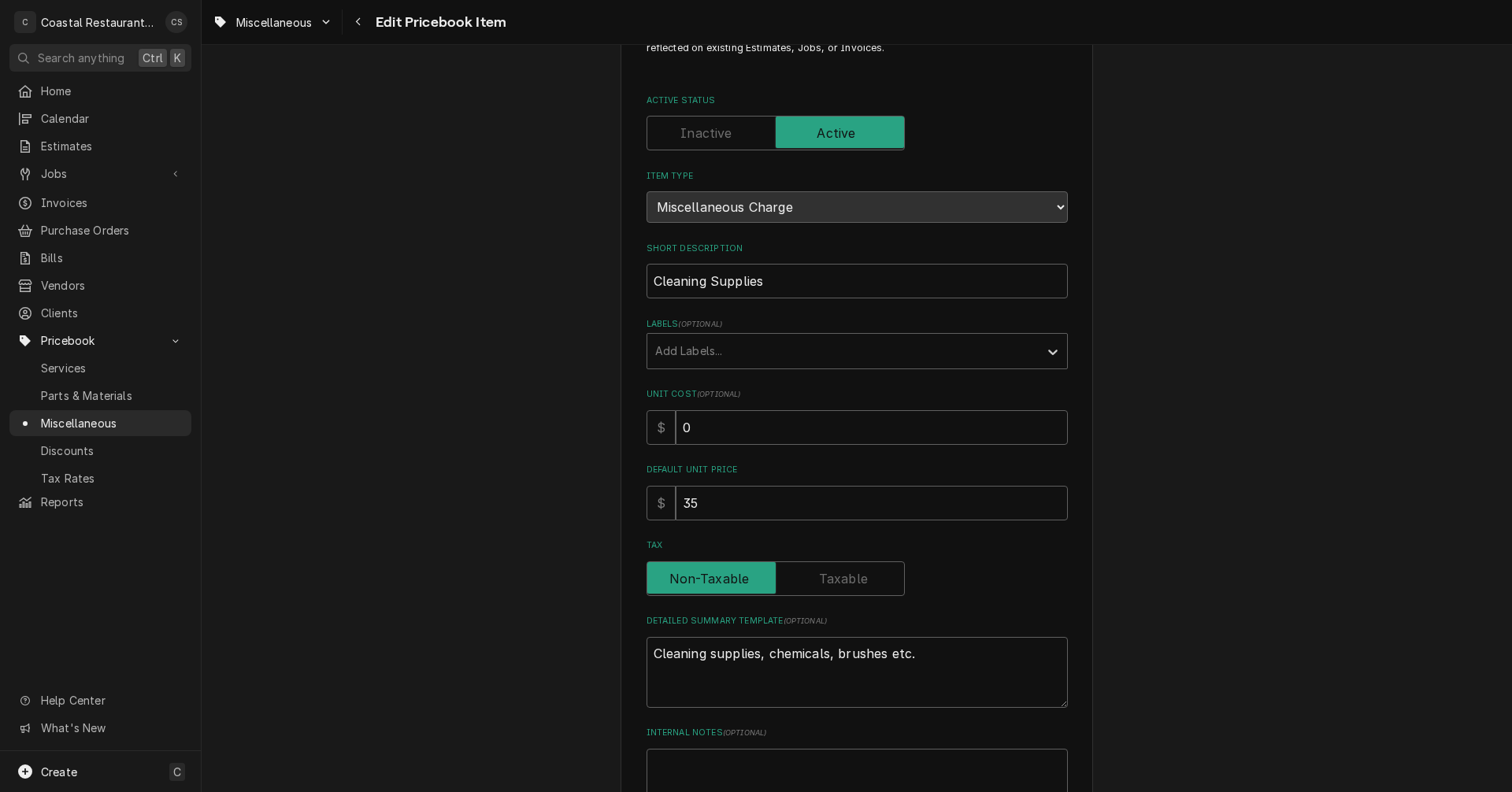
scroll to position [158, 0]
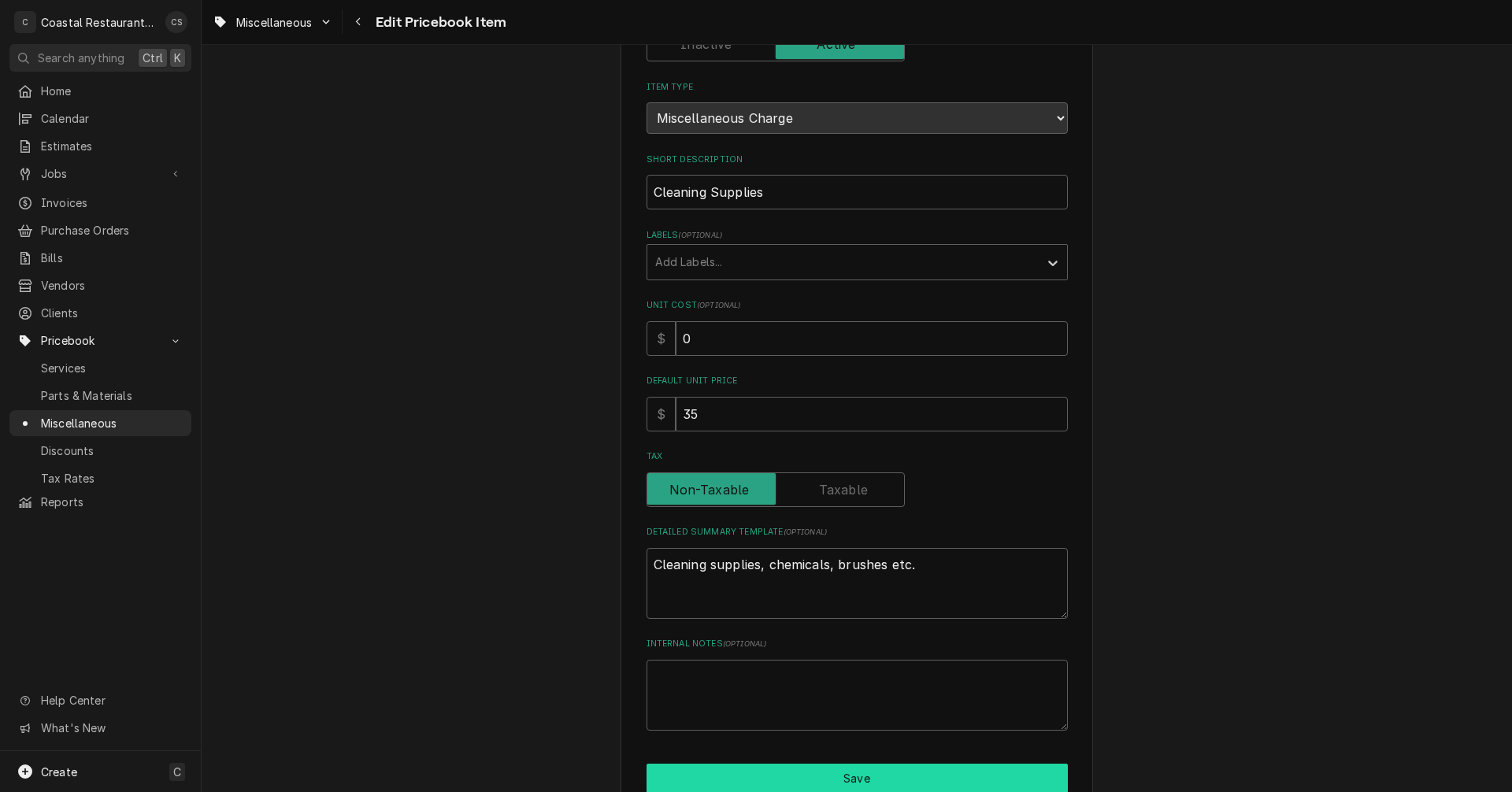
click at [820, 775] on button "Save" at bounding box center [857, 778] width 422 height 29
type textarea "x"
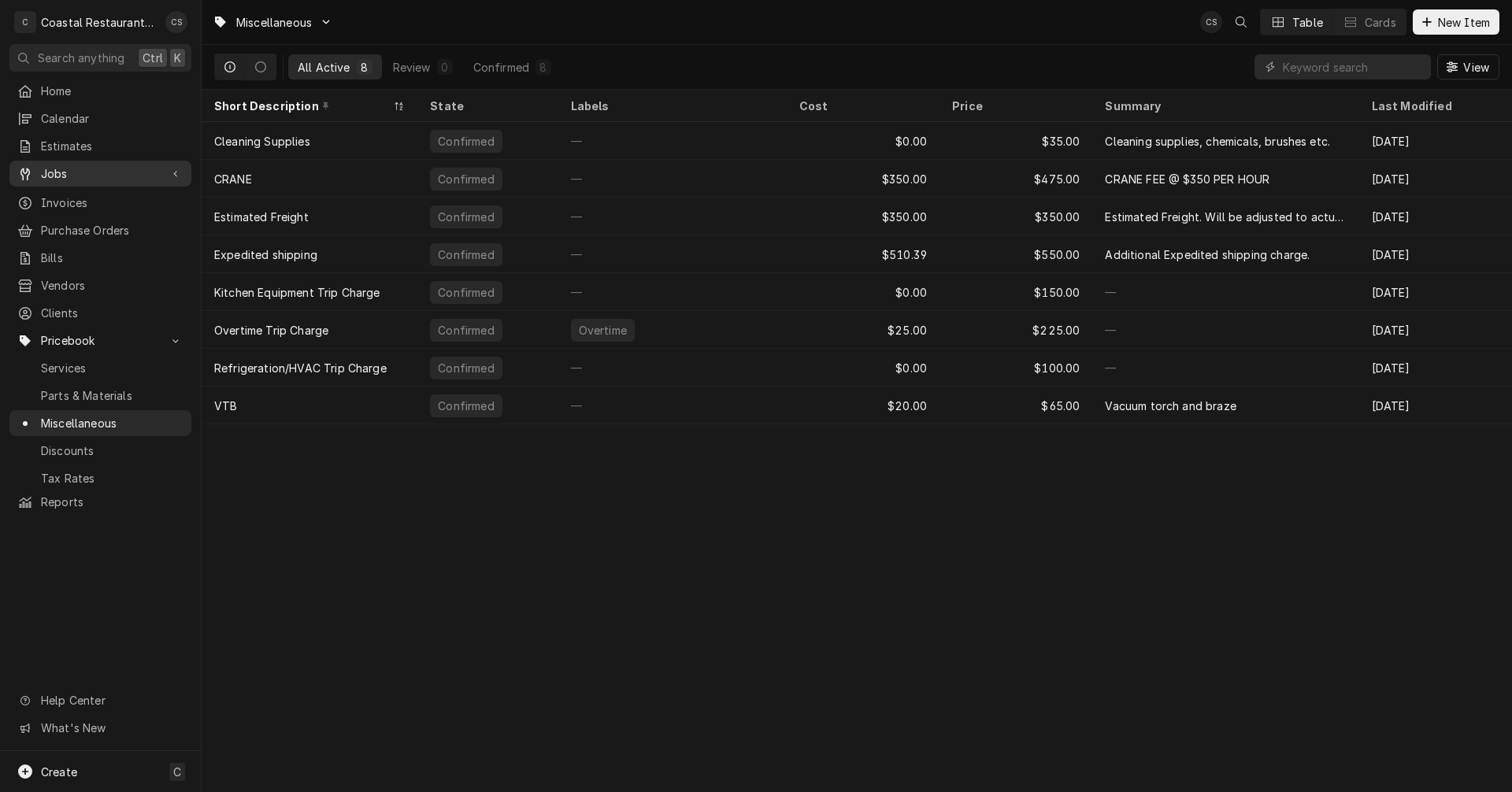
click at [97, 164] on div "Jobs" at bounding box center [101, 174] width 175 height 19
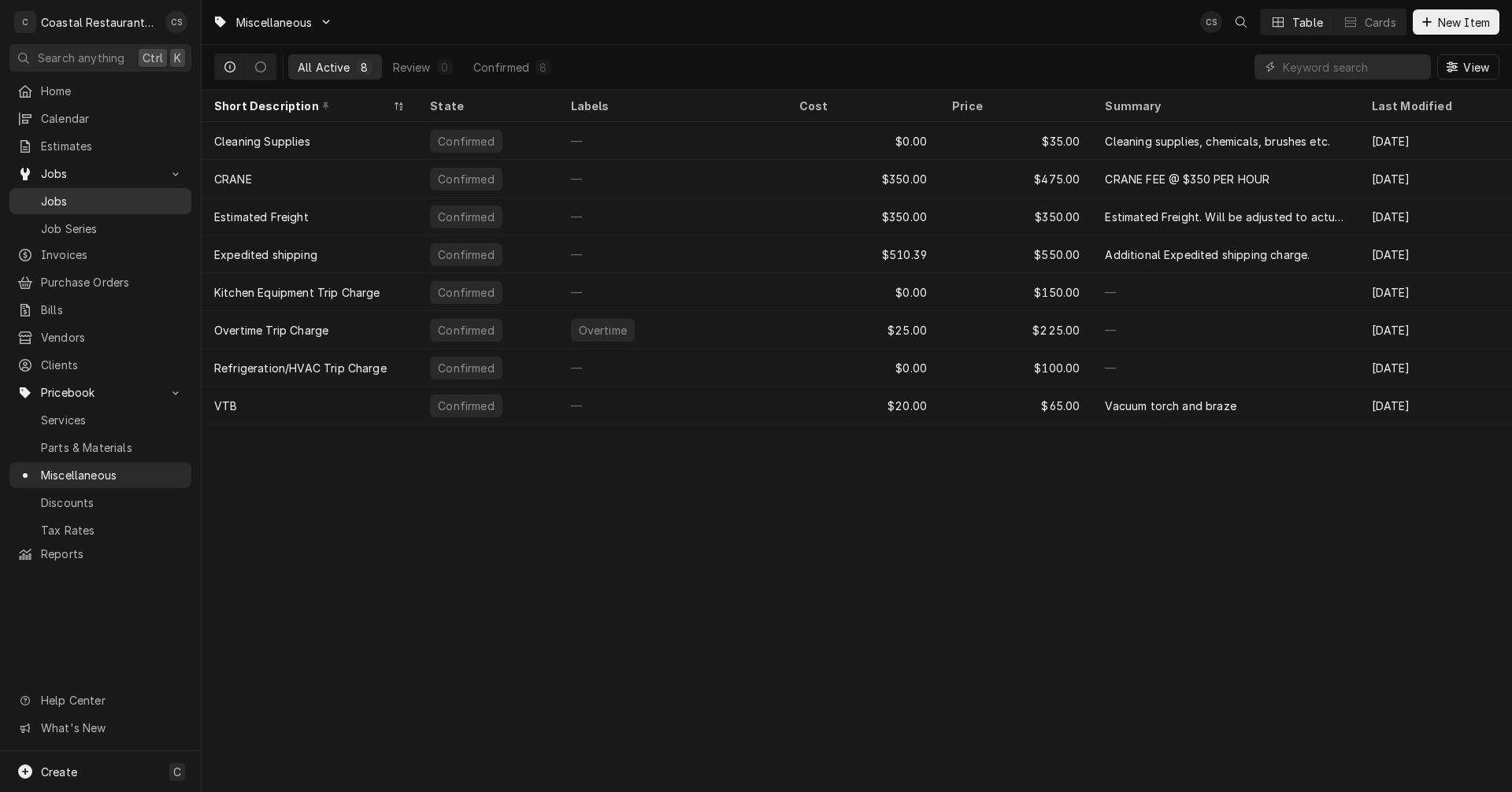
click at [86, 193] on span "Jobs" at bounding box center [111, 201] width 142 height 16
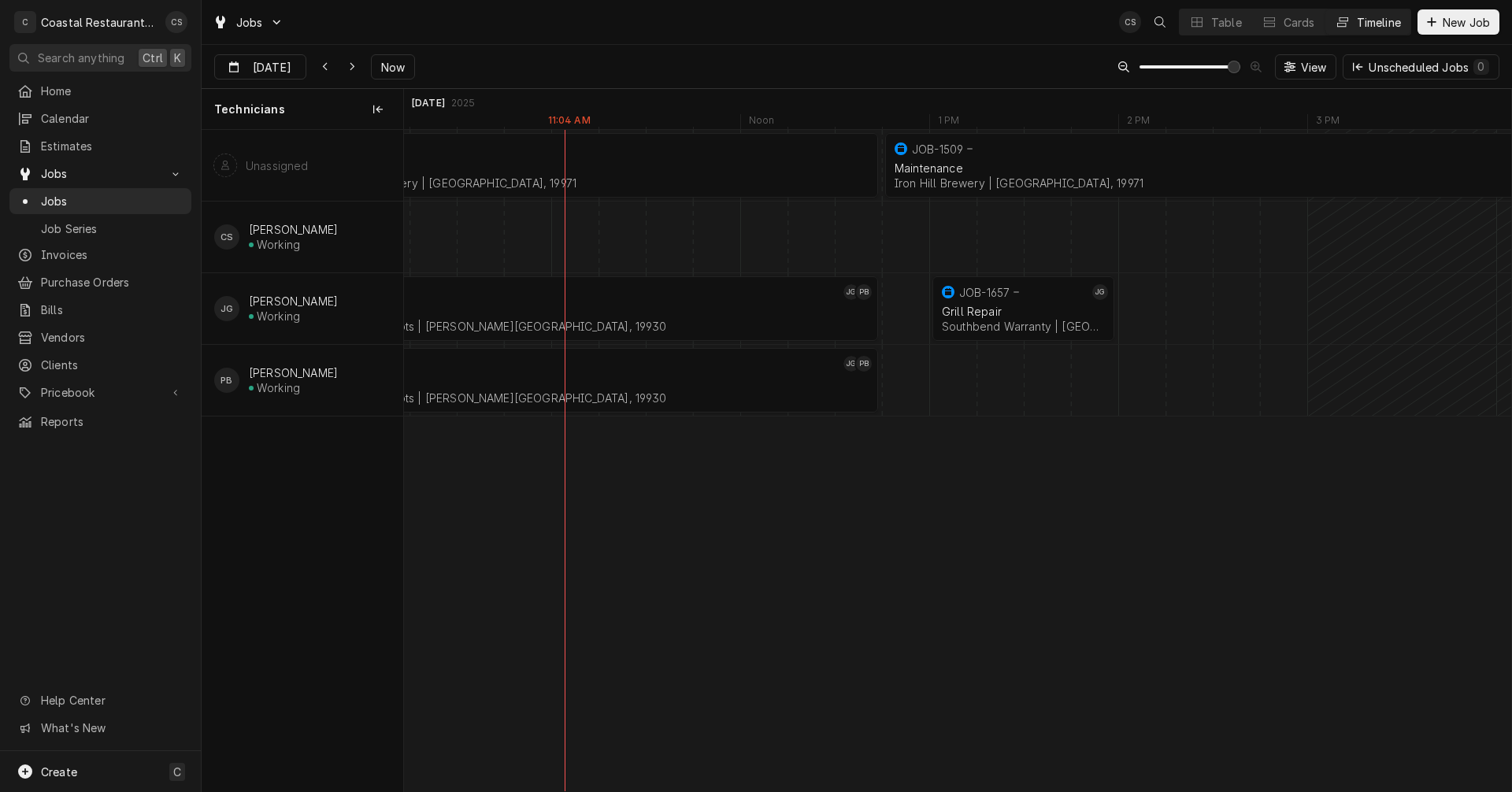
scroll to position [0, 21768]
